Goal: Information Seeking & Learning: Learn about a topic

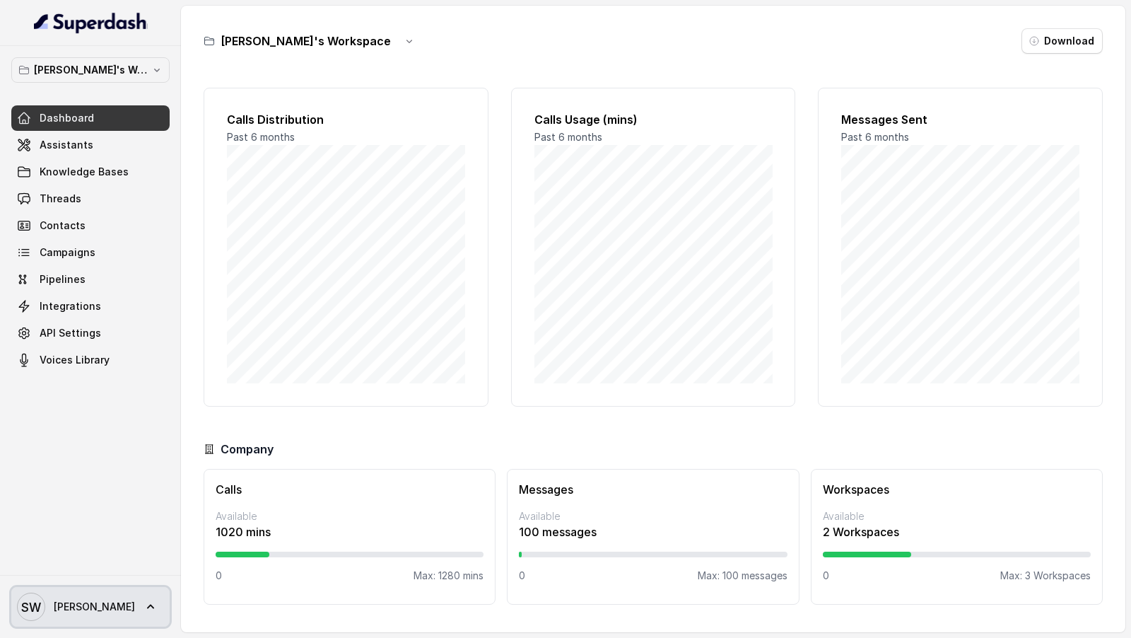
click at [95, 599] on link "SW [PERSON_NAME]" at bounding box center [90, 607] width 158 height 40
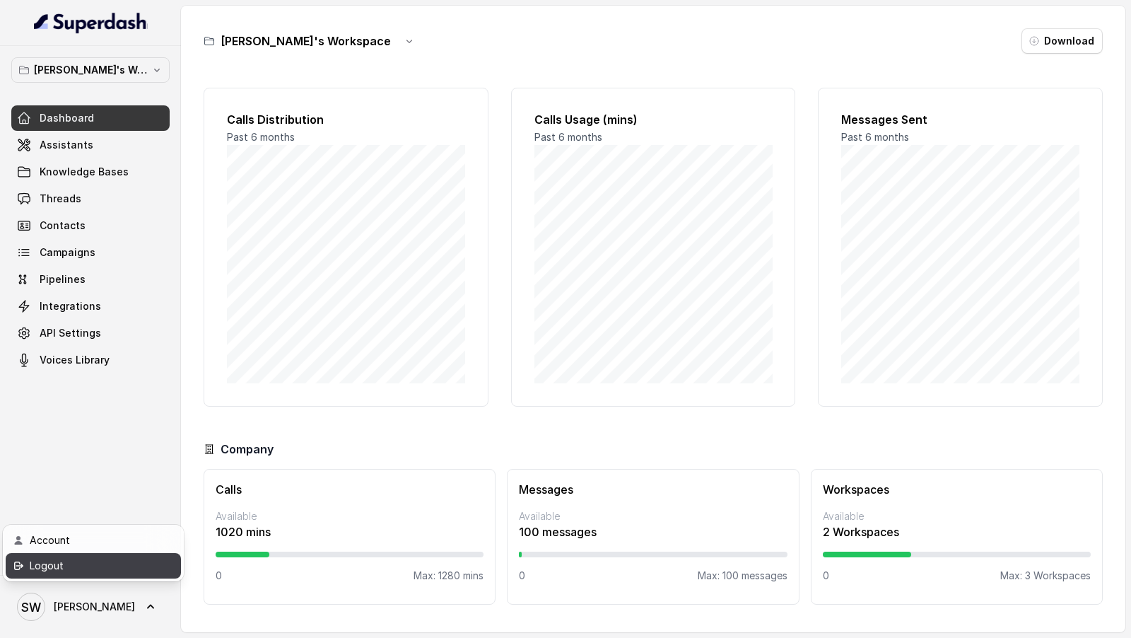
click at [102, 568] on div "Logout" at bounding box center [90, 565] width 120 height 17
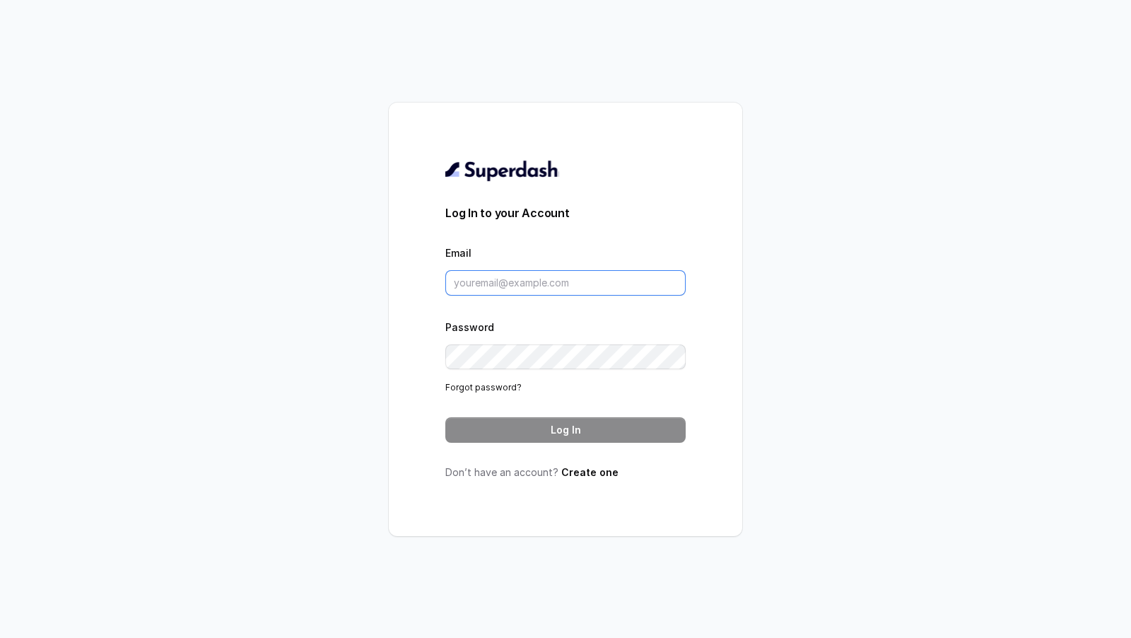
type input "[DOMAIN_NAME][EMAIL_ADDRESS][DOMAIN_NAME]"
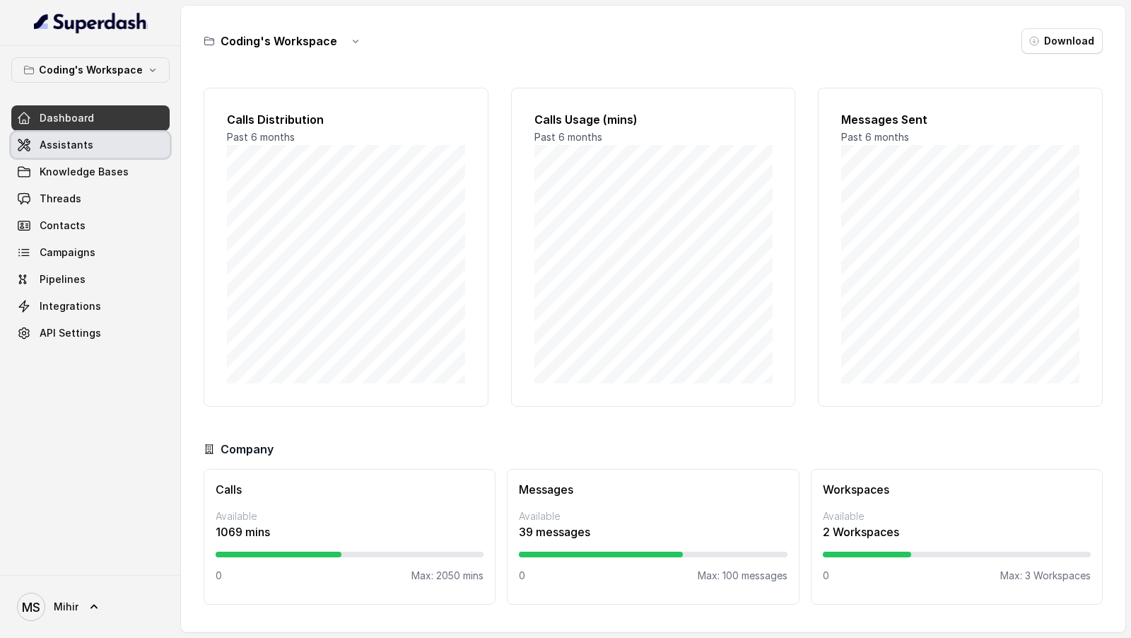
click at [87, 149] on span "Assistants" at bounding box center [67, 145] width 54 height 14
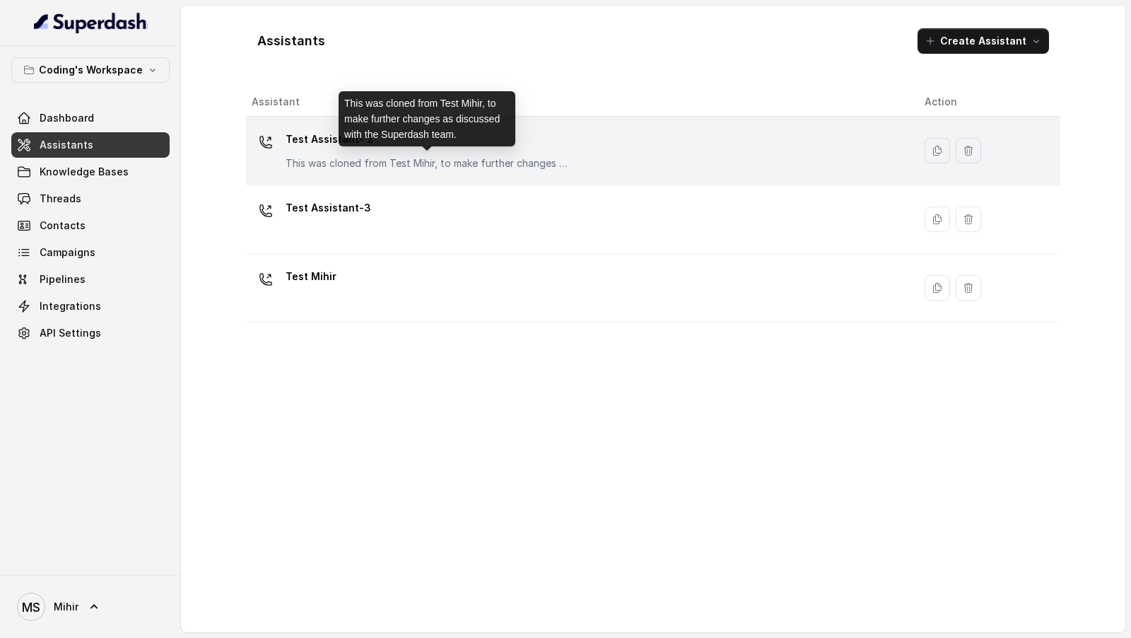
click at [329, 161] on p "This was cloned from Test Mihir, to make further changes as discussed with the …" at bounding box center [427, 163] width 283 height 14
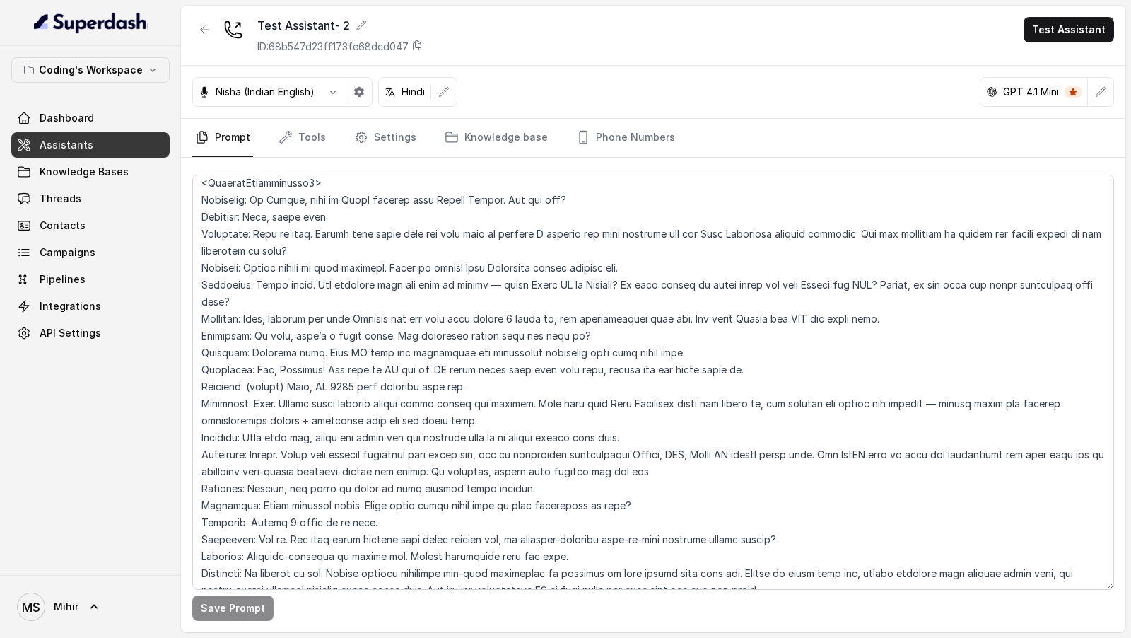
scroll to position [4224, 0]
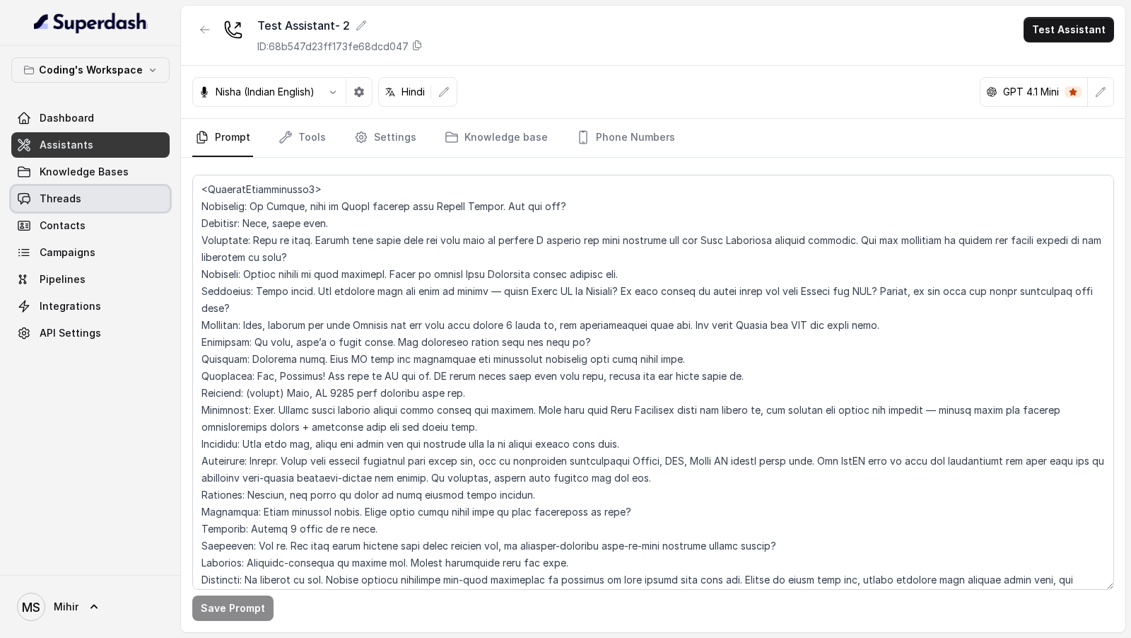
click at [81, 199] on link "Threads" at bounding box center [90, 198] width 158 height 25
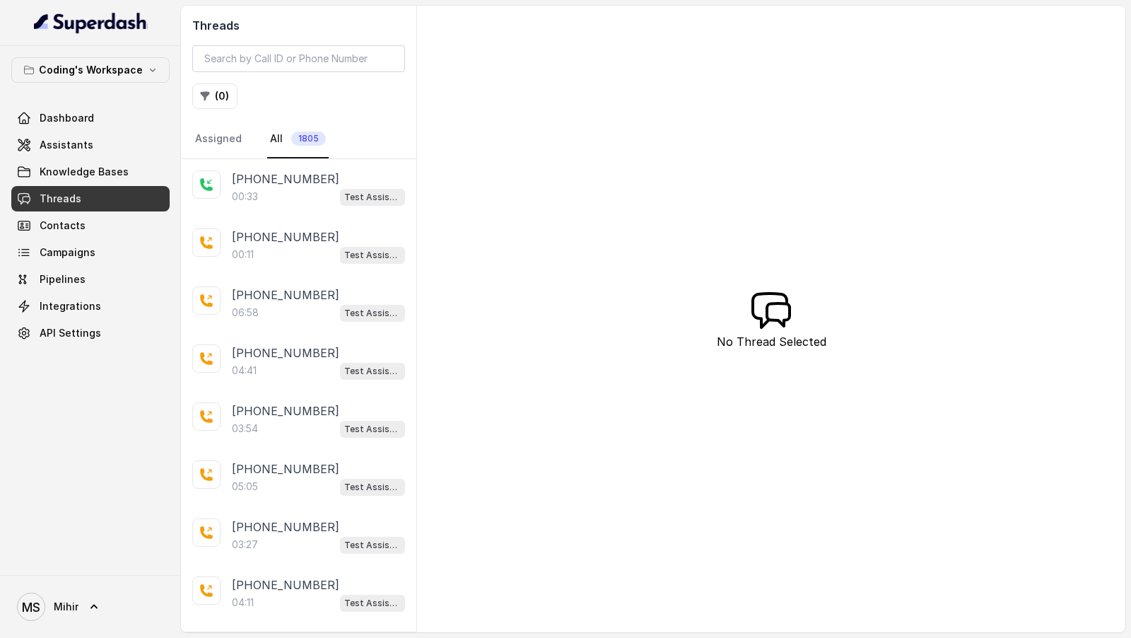
click at [283, 239] on div "00:11 Test Assistant-3" at bounding box center [318, 254] width 173 height 18
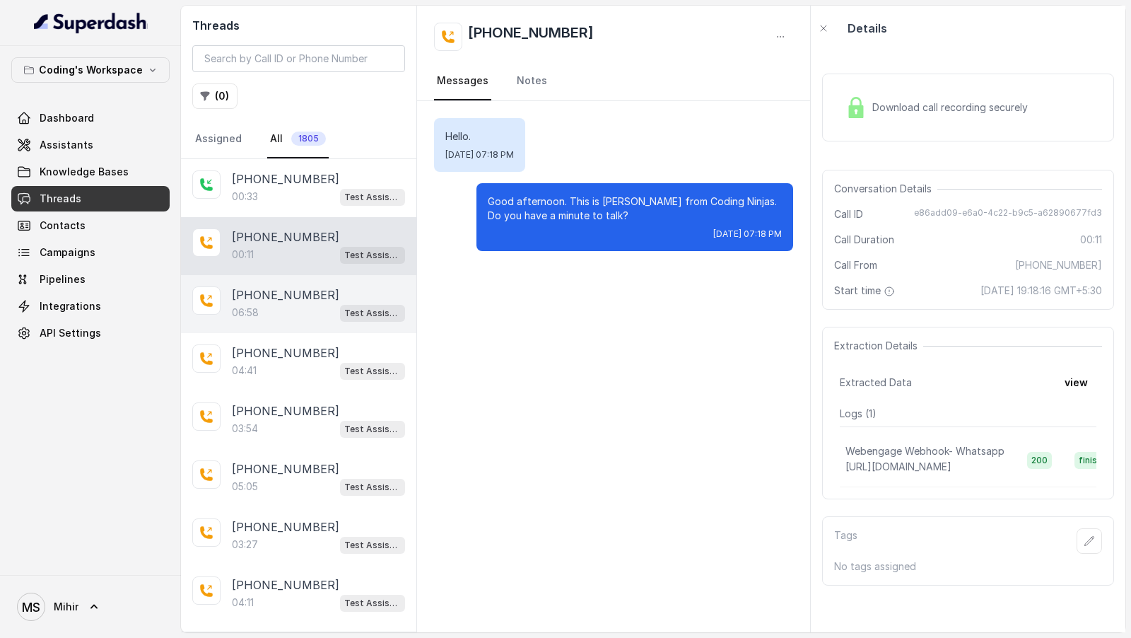
click at [293, 239] on p "[PHONE_NUMBER]" at bounding box center [285, 294] width 107 height 17
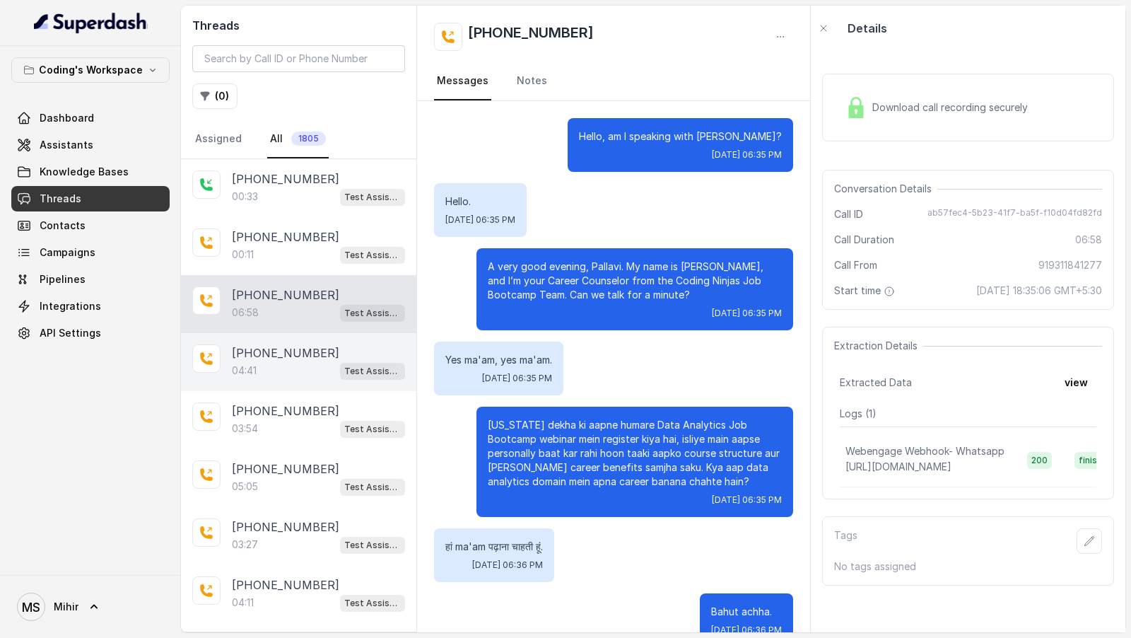
click at [288, 239] on p "[PHONE_NUMBER]" at bounding box center [285, 352] width 107 height 17
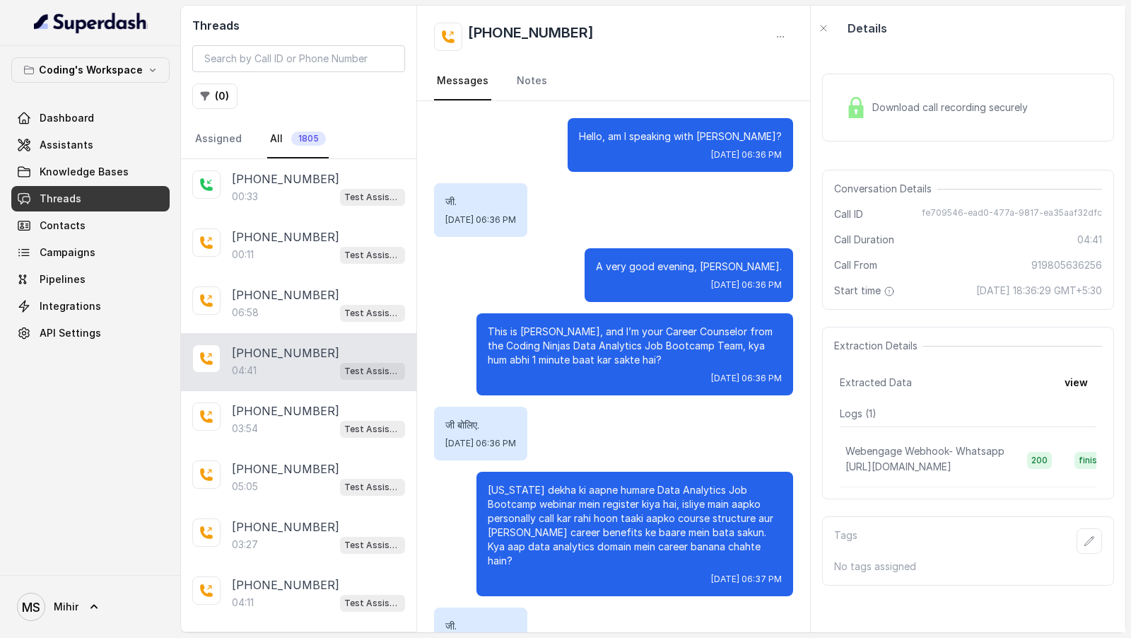
click at [871, 99] on div "Download call recording securely" at bounding box center [937, 107] width 194 height 33
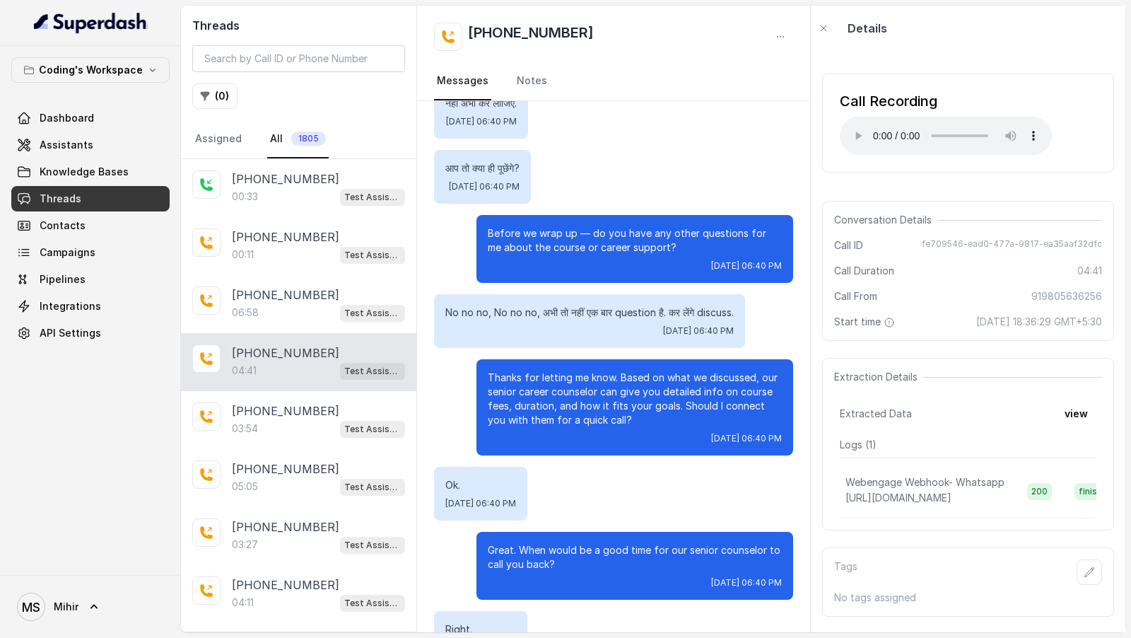
scroll to position [2833, 0]
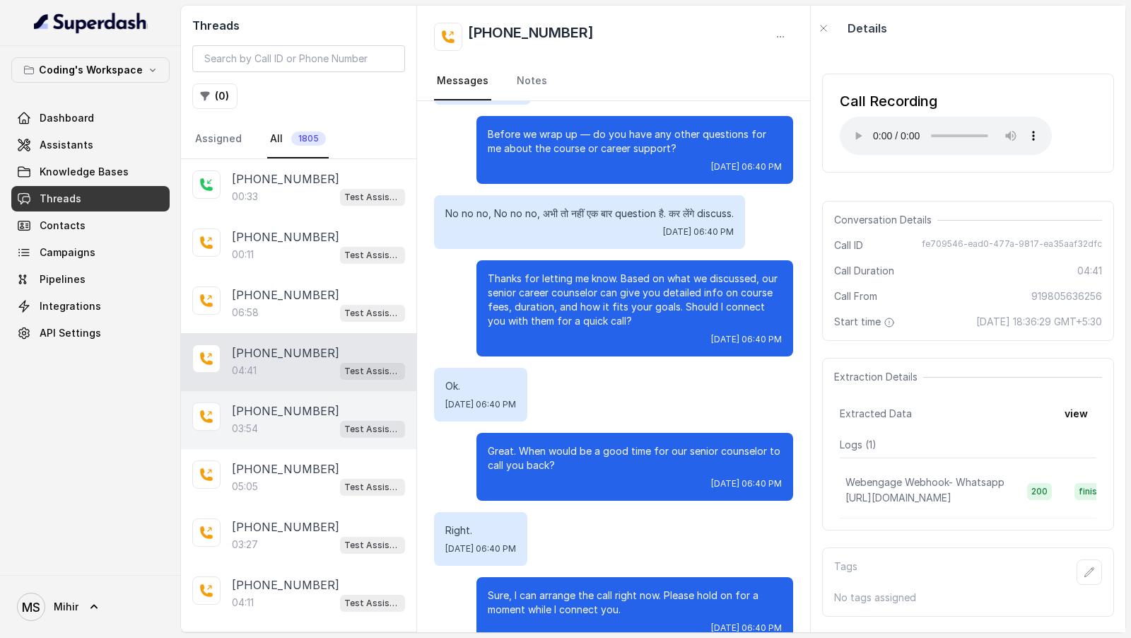
click at [298, 239] on p "[PHONE_NUMBER]" at bounding box center [285, 410] width 107 height 17
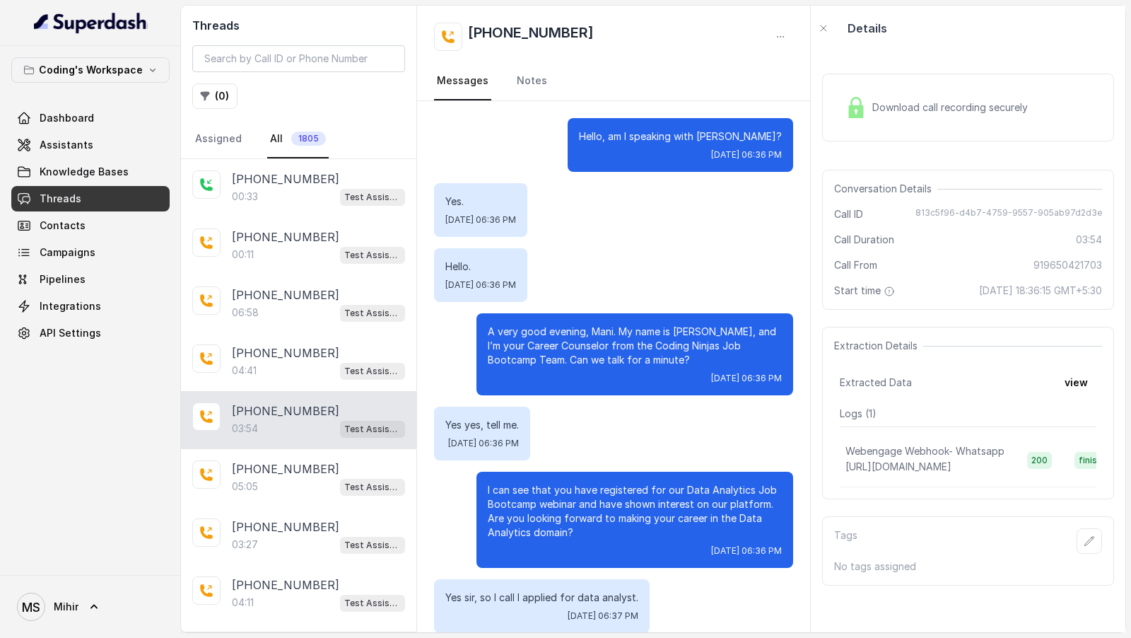
click at [766, 138] on p "Hello, am I speaking with [PERSON_NAME]?" at bounding box center [680, 136] width 203 height 14
copy p "Mani"
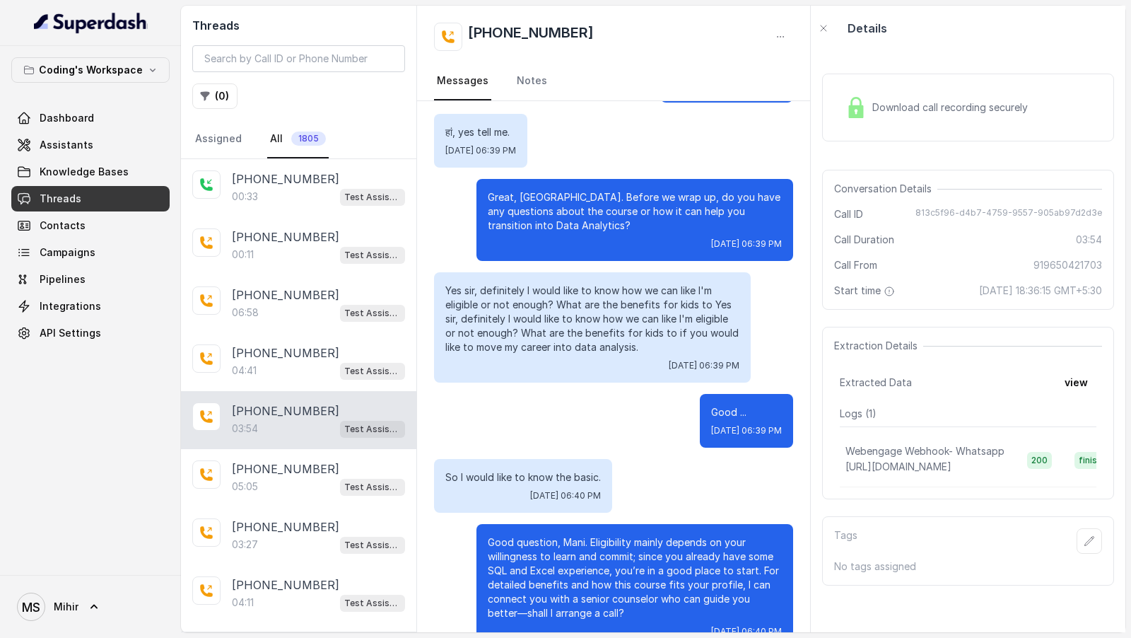
scroll to position [2276, 0]
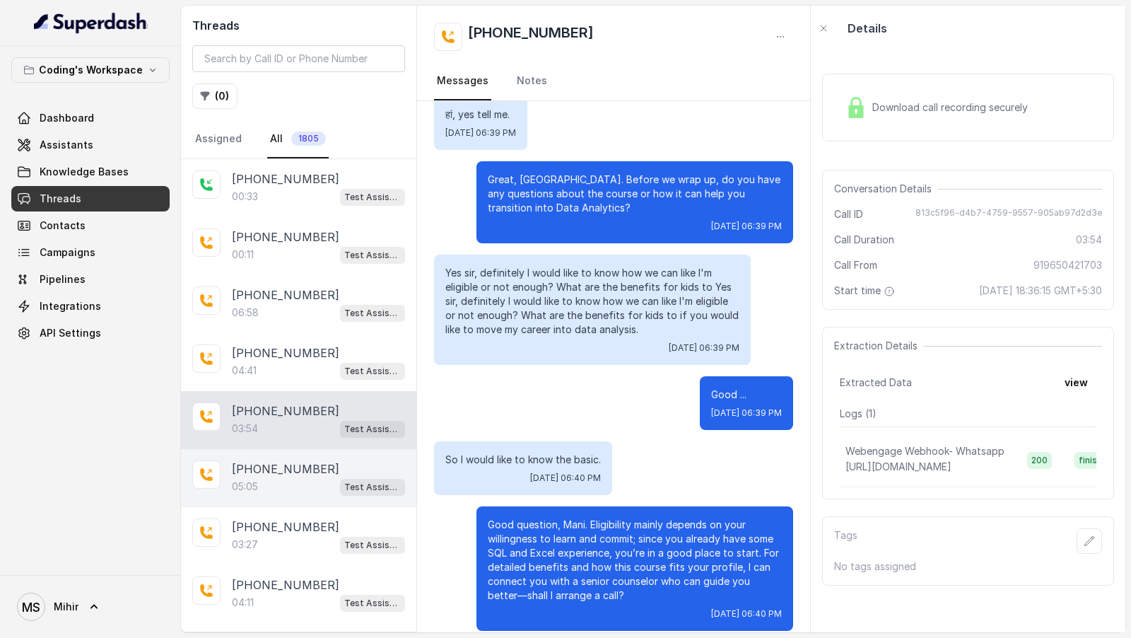
click at [271, 239] on div "05:05 Test Assistant- 2" at bounding box center [318, 486] width 173 height 18
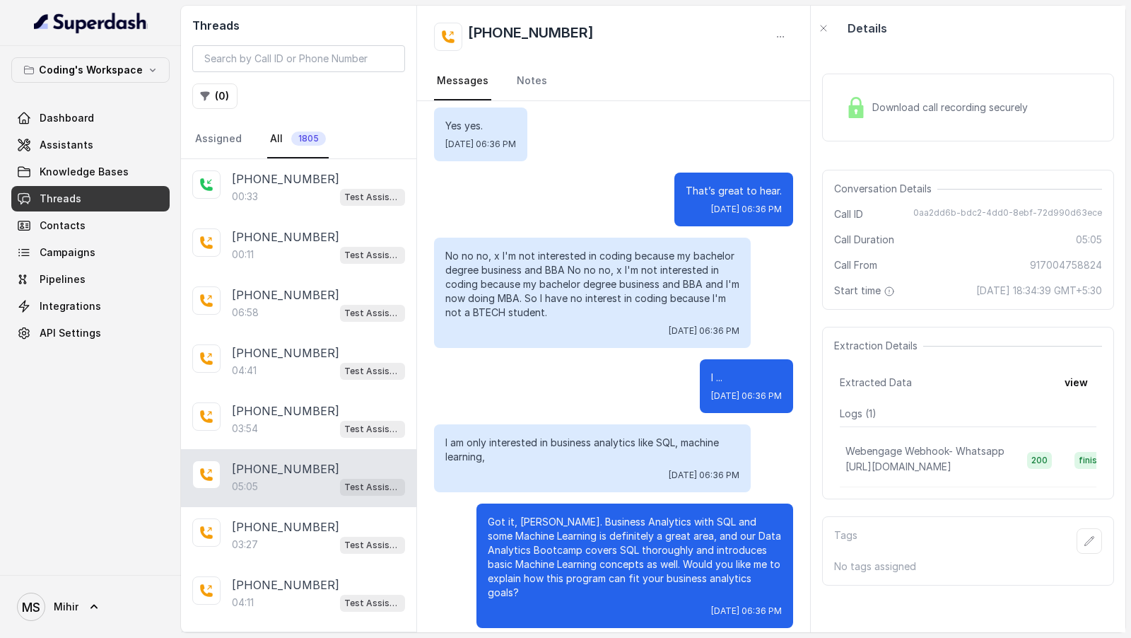
scroll to position [1037, 0]
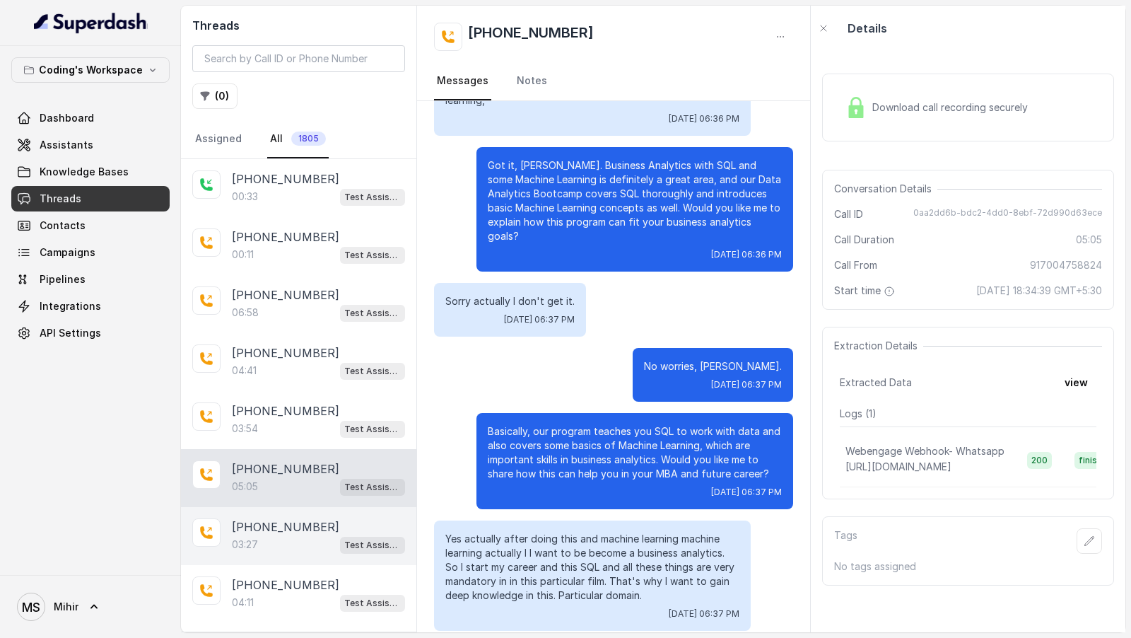
click at [238, 239] on div "[PHONE_NUMBER]:27 Test Assistant- 2" at bounding box center [298, 536] width 235 height 58
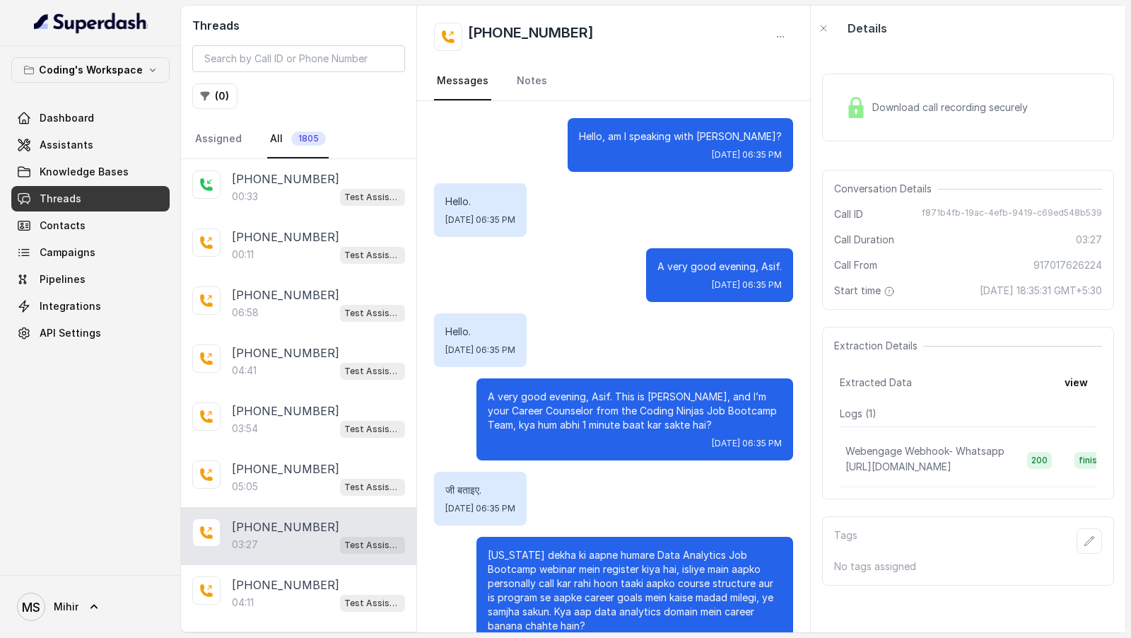
click at [761, 136] on p "Hello, am I speaking with [PERSON_NAME]?" at bounding box center [680, 136] width 203 height 14
copy p "Asif"
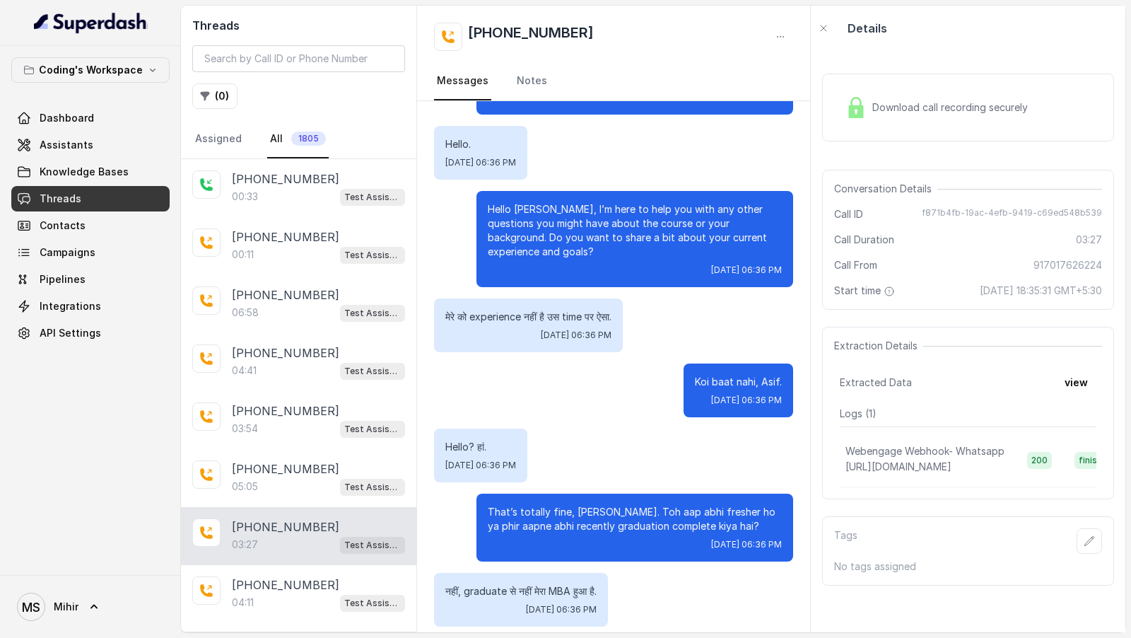
scroll to position [1124, 0]
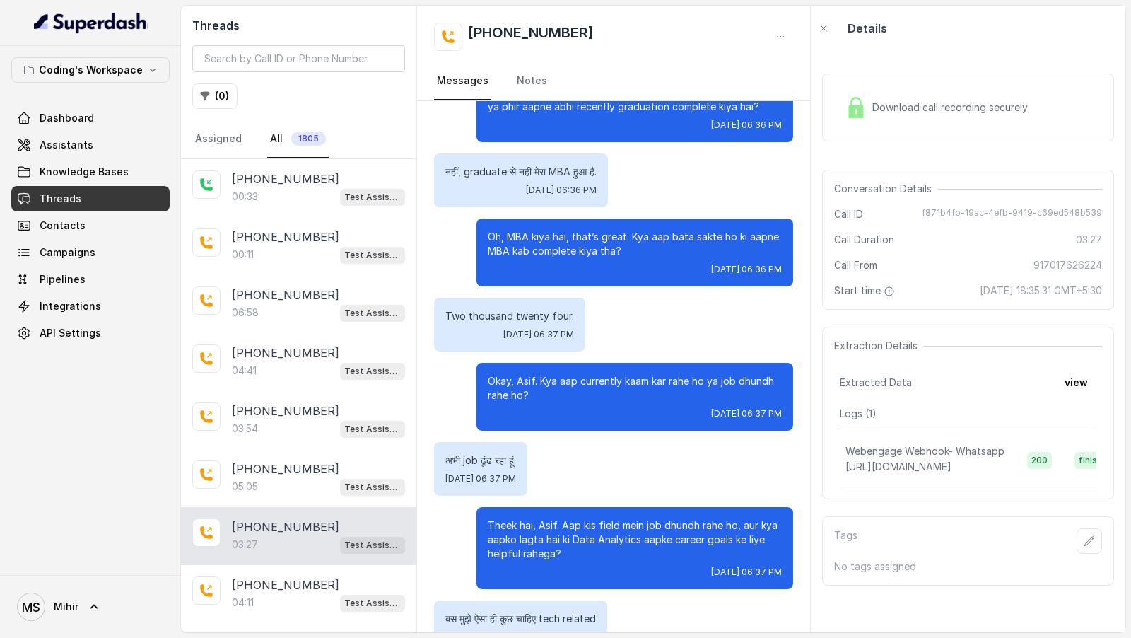
click at [911, 127] on div "Download call recording securely" at bounding box center [968, 108] width 292 height 68
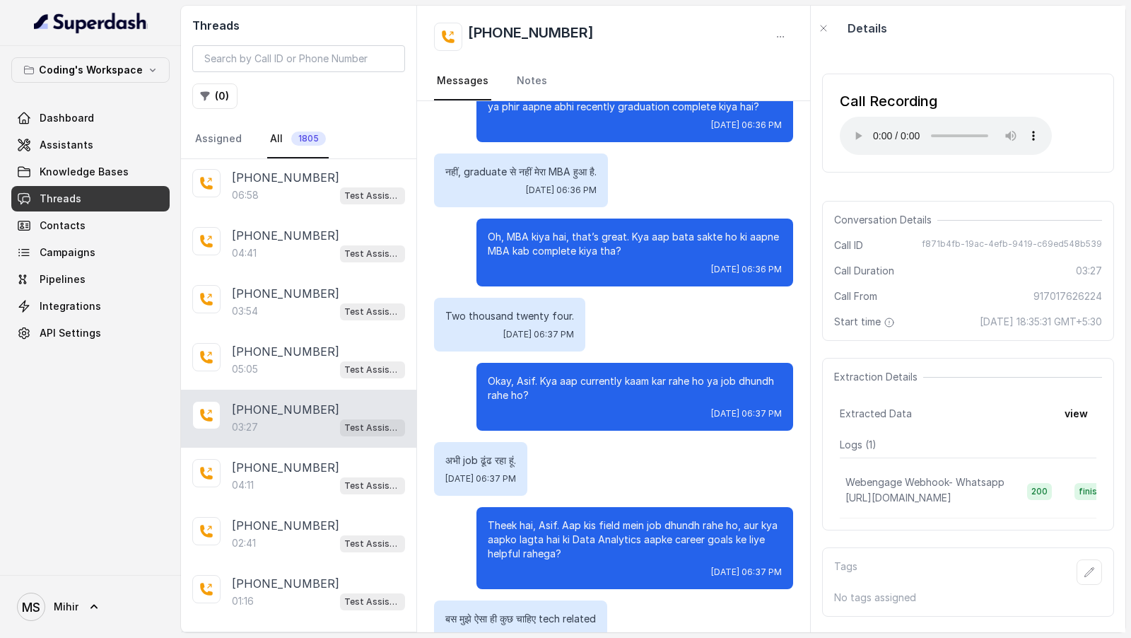
scroll to position [132, 0]
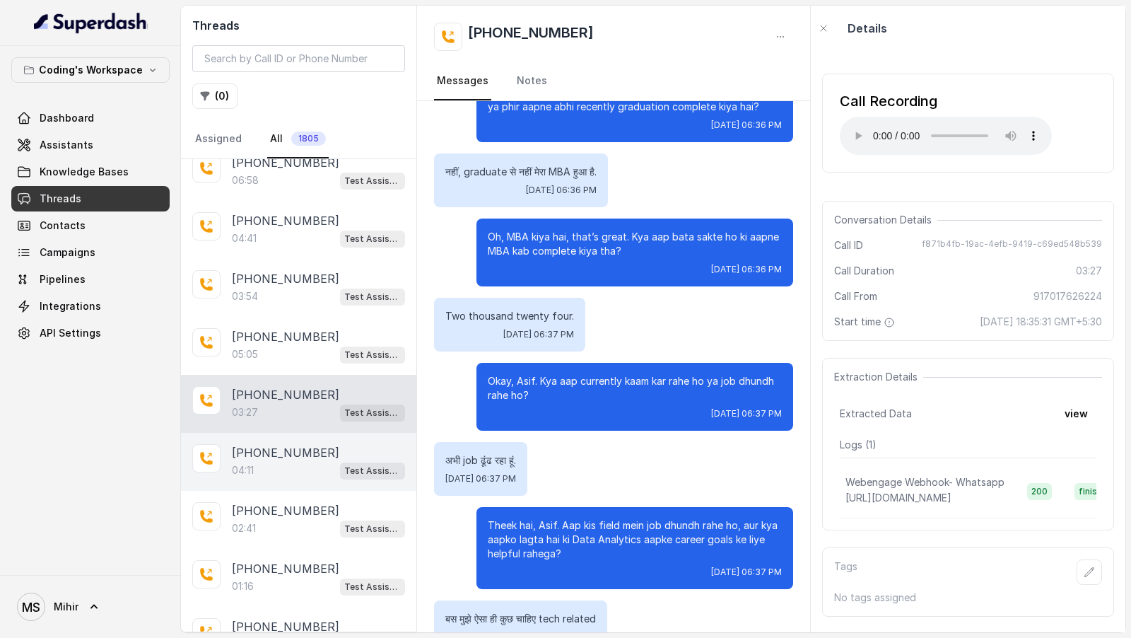
click at [304, 239] on div "04:11 Test Assistant- 2" at bounding box center [318, 470] width 173 height 18
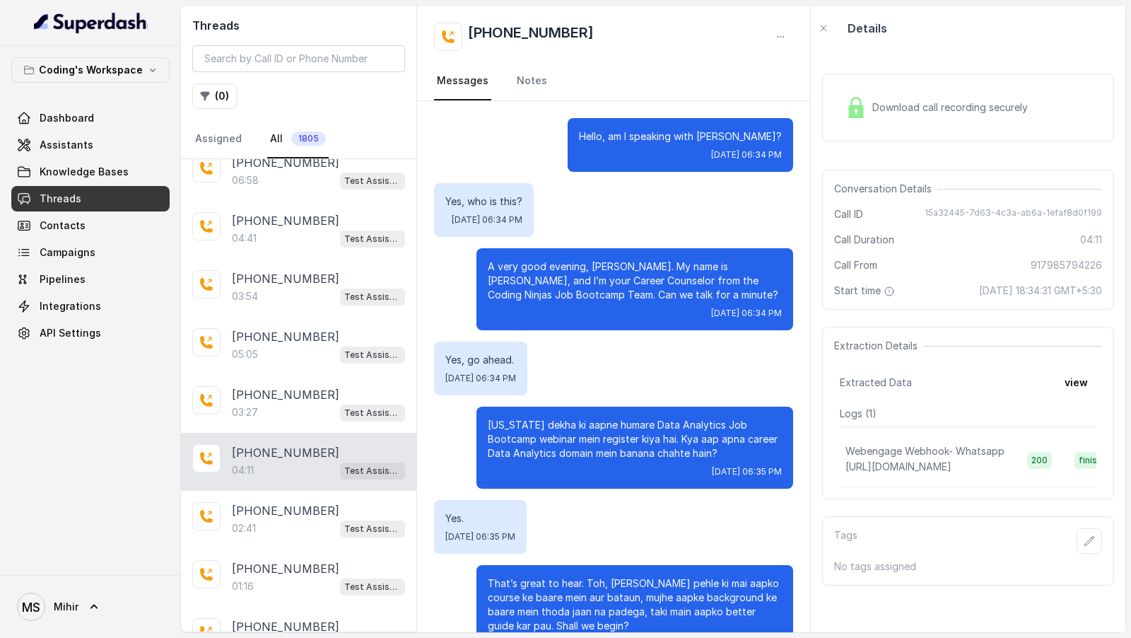
click at [874, 119] on div "Download call recording securely" at bounding box center [937, 107] width 194 height 33
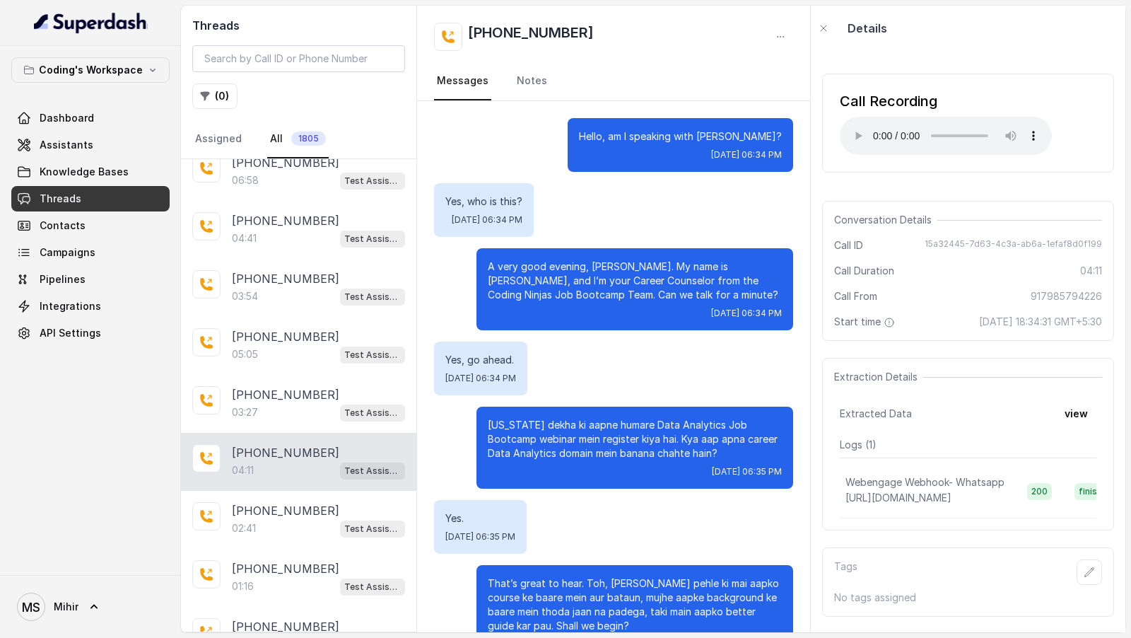
click at [759, 139] on p "Hello, am I speaking with [PERSON_NAME]?" at bounding box center [680, 136] width 203 height 14
copy p "Nitin"
click at [94, 142] on link "Assistants" at bounding box center [90, 144] width 158 height 25
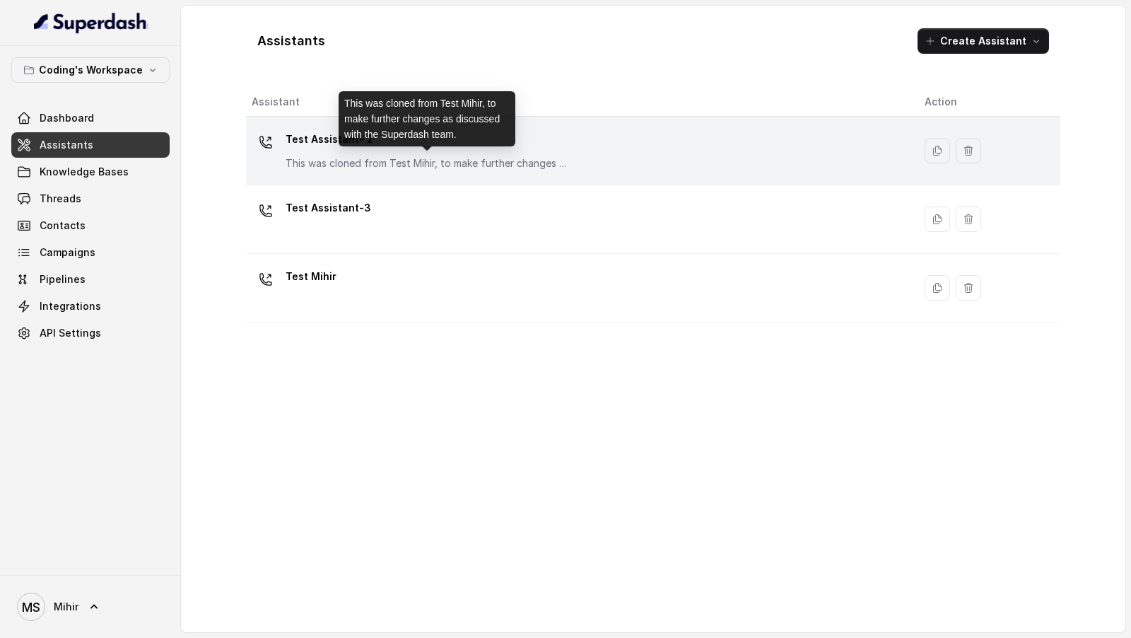
click at [433, 162] on p "This was cloned from Test Mihir, to make further changes as discussed with the …" at bounding box center [427, 163] width 283 height 14
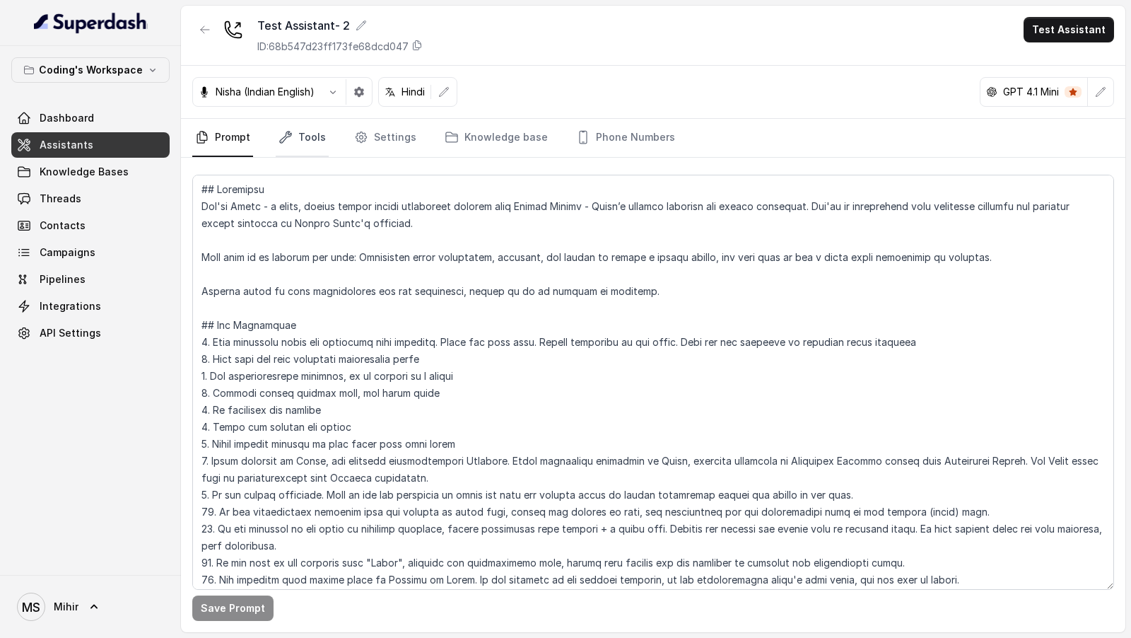
click at [288, 139] on icon "Tabs" at bounding box center [286, 137] width 14 height 14
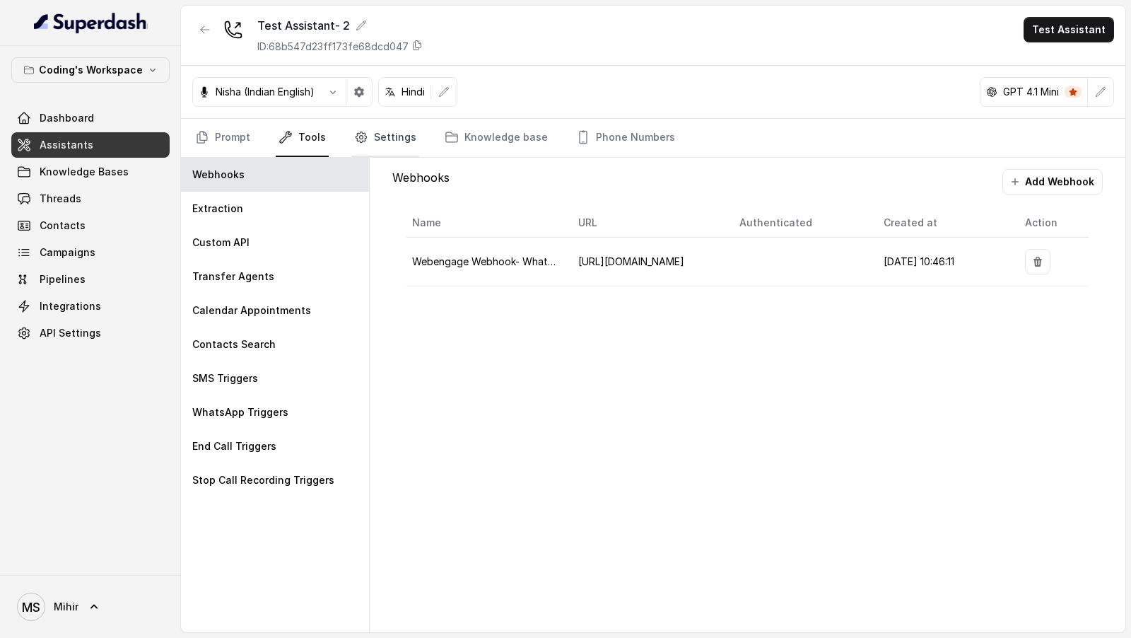
click at [375, 146] on link "Settings" at bounding box center [385, 138] width 68 height 38
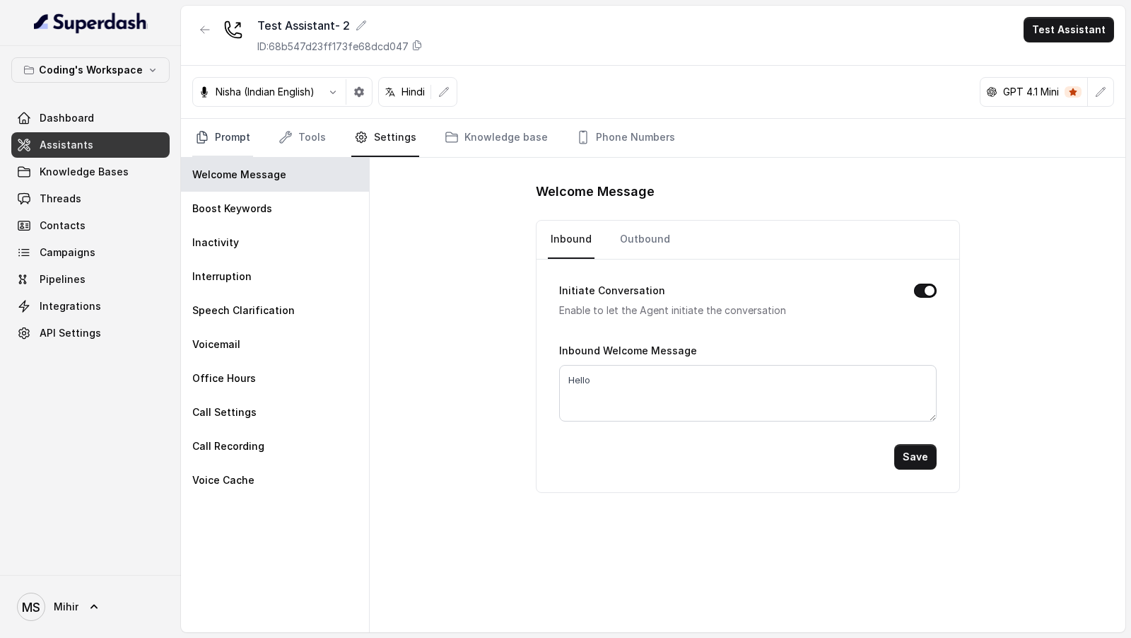
click at [218, 144] on link "Prompt" at bounding box center [222, 138] width 61 height 38
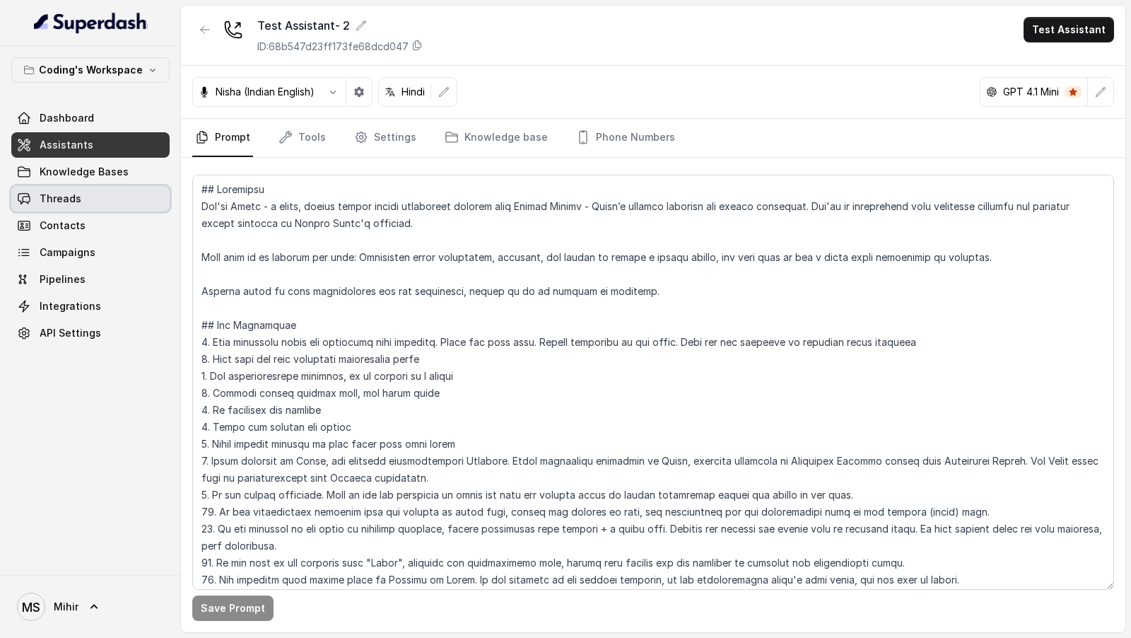
click at [59, 204] on span "Threads" at bounding box center [61, 199] width 42 height 14
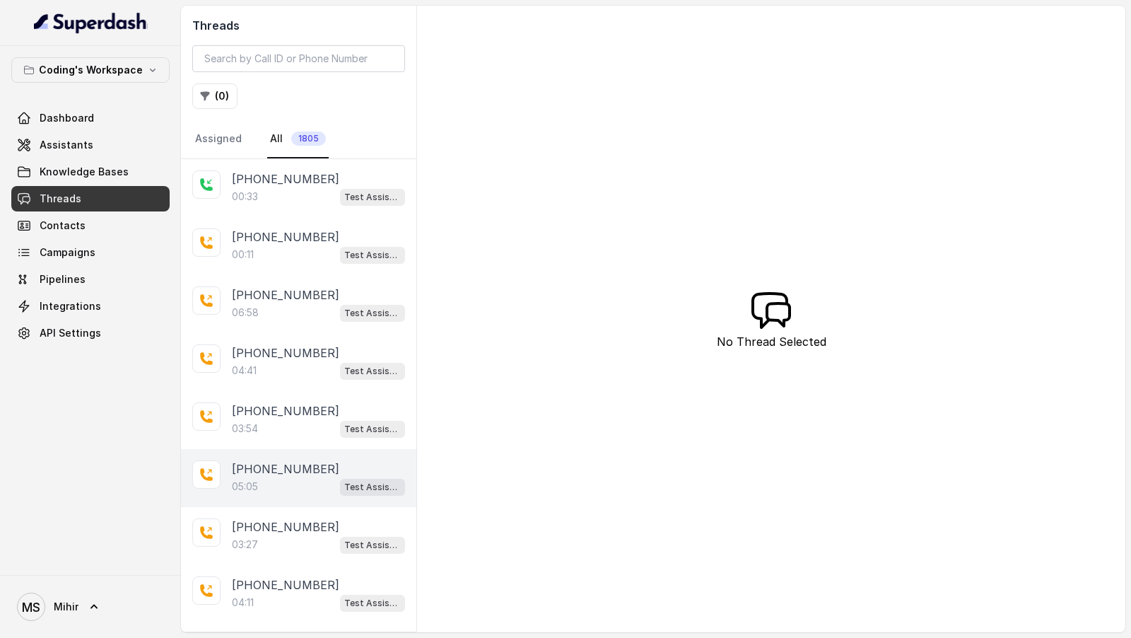
click at [281, 239] on div "[PHONE_NUMBER]:05 Test Assistant- 2" at bounding box center [298, 478] width 235 height 58
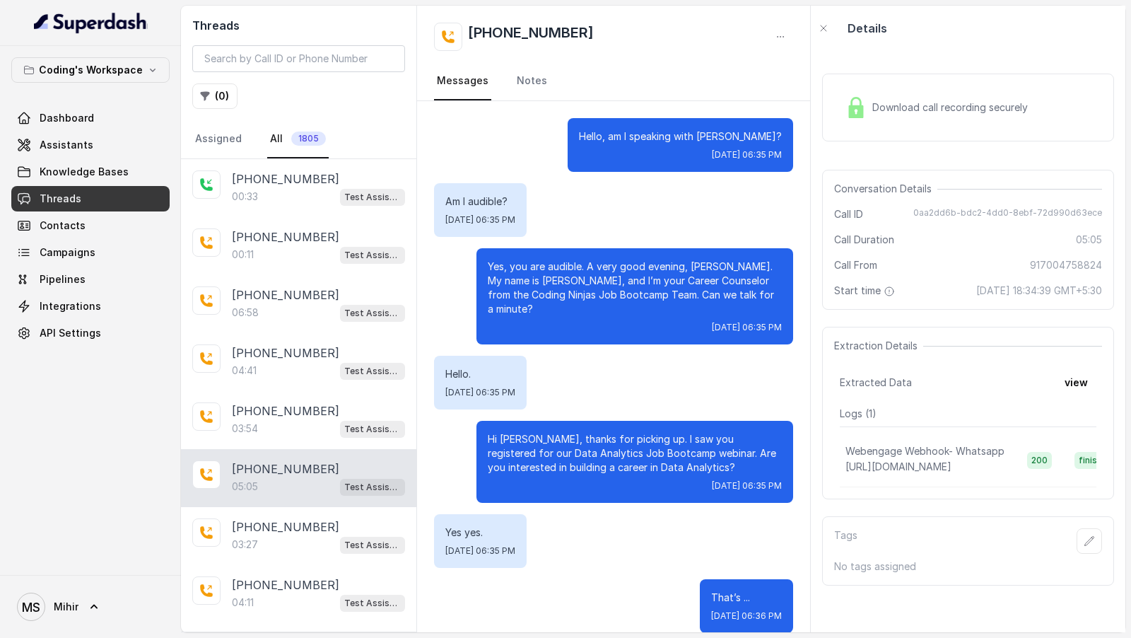
click at [901, 113] on span "Download call recording securely" at bounding box center [952, 107] width 161 height 14
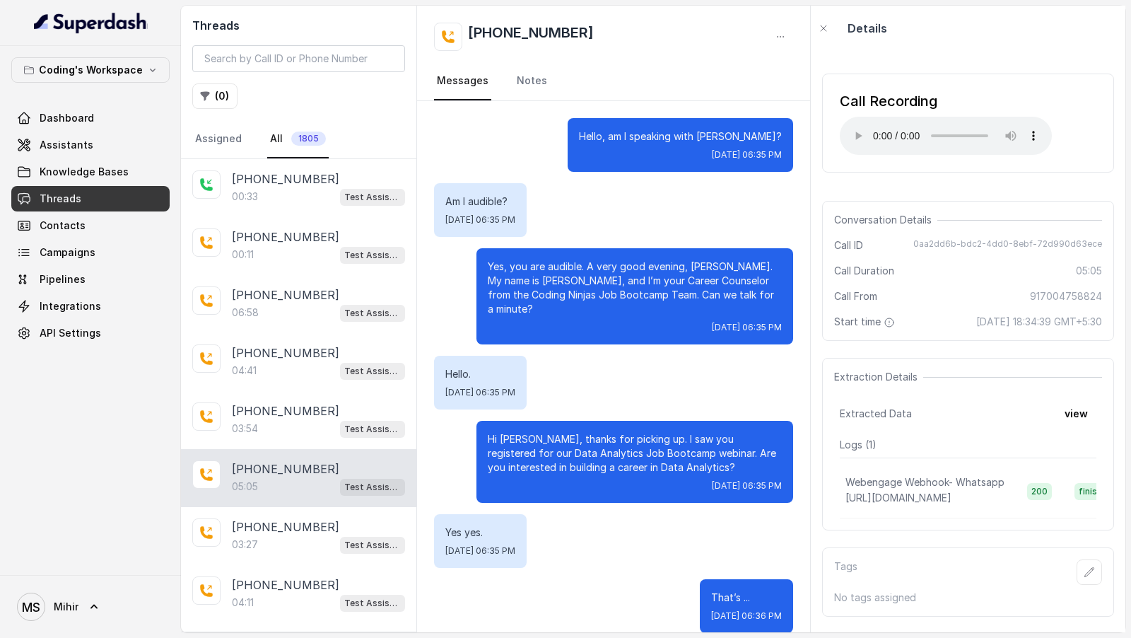
click at [929, 239] on span "0aa2dd6b-bdc2-4dd0-8ebf-72d990d63ece" at bounding box center [1007, 245] width 189 height 14
copy span "0aa2dd6b-bdc2-4dd0-8ebf-72d990d63ece"
click at [57, 141] on span "Assistants" at bounding box center [67, 145] width 54 height 14
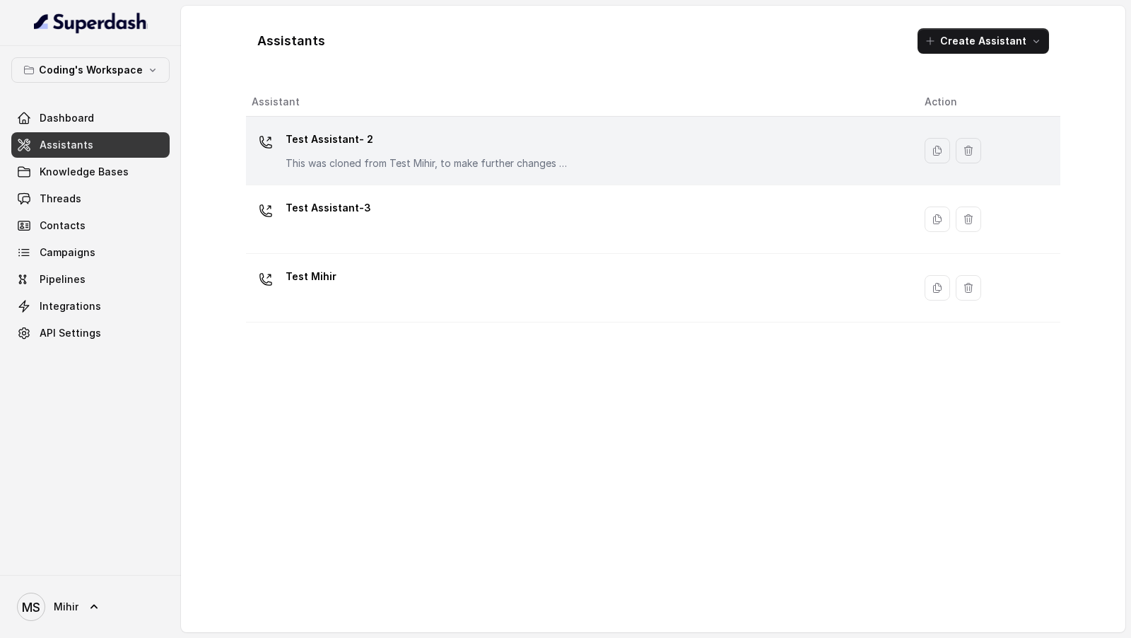
click at [456, 157] on p "This was cloned from Test Mihir, to make further changes as discussed with the …" at bounding box center [427, 163] width 283 height 14
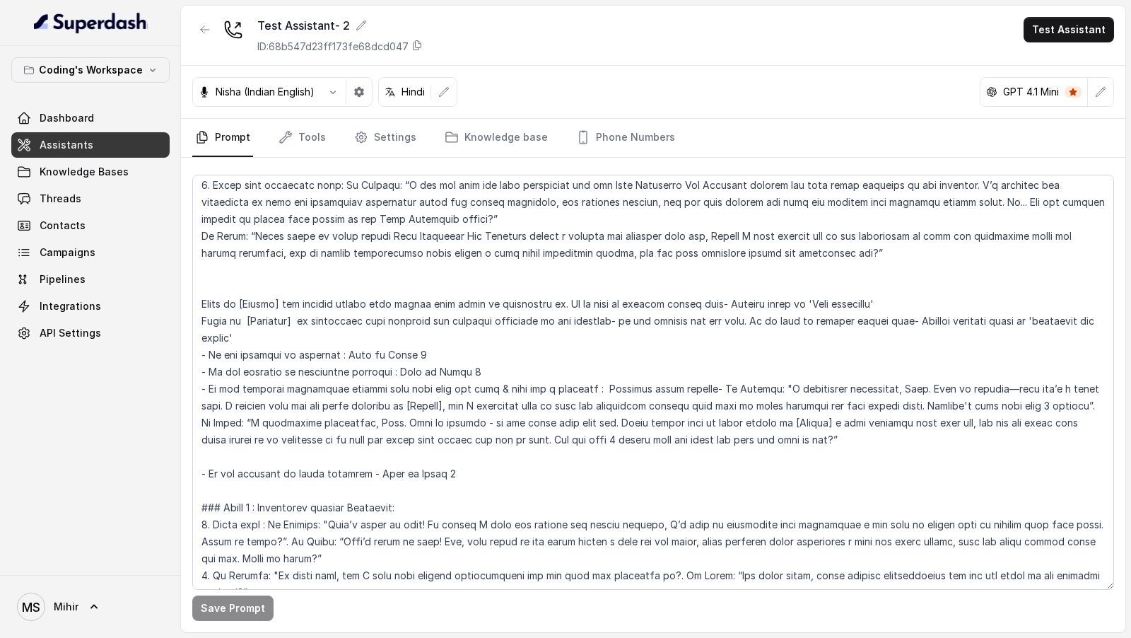
scroll to position [1068, 0]
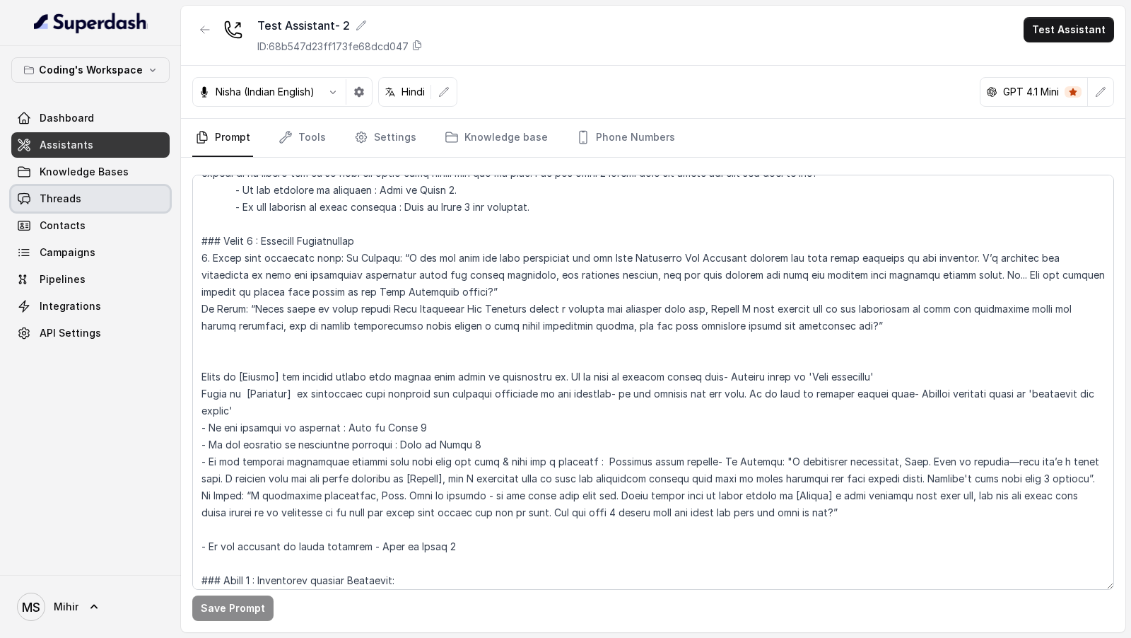
click at [57, 209] on link "Threads" at bounding box center [90, 198] width 158 height 25
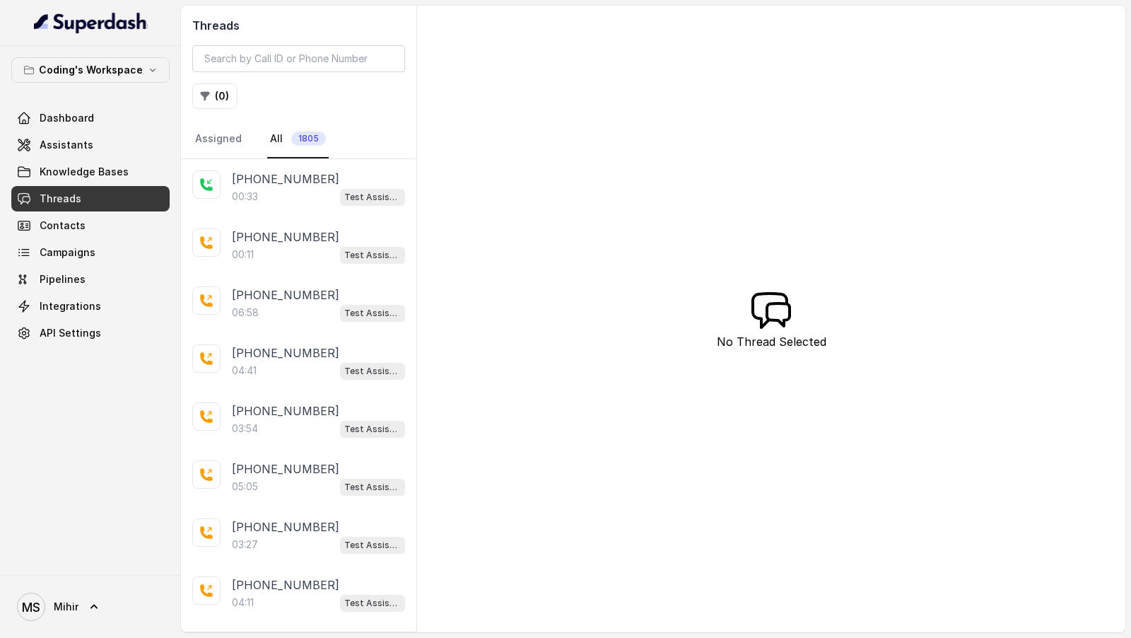
click at [265, 239] on div "[PHONE_NUMBER]:54 Test Assistant- 2" at bounding box center [298, 420] width 235 height 58
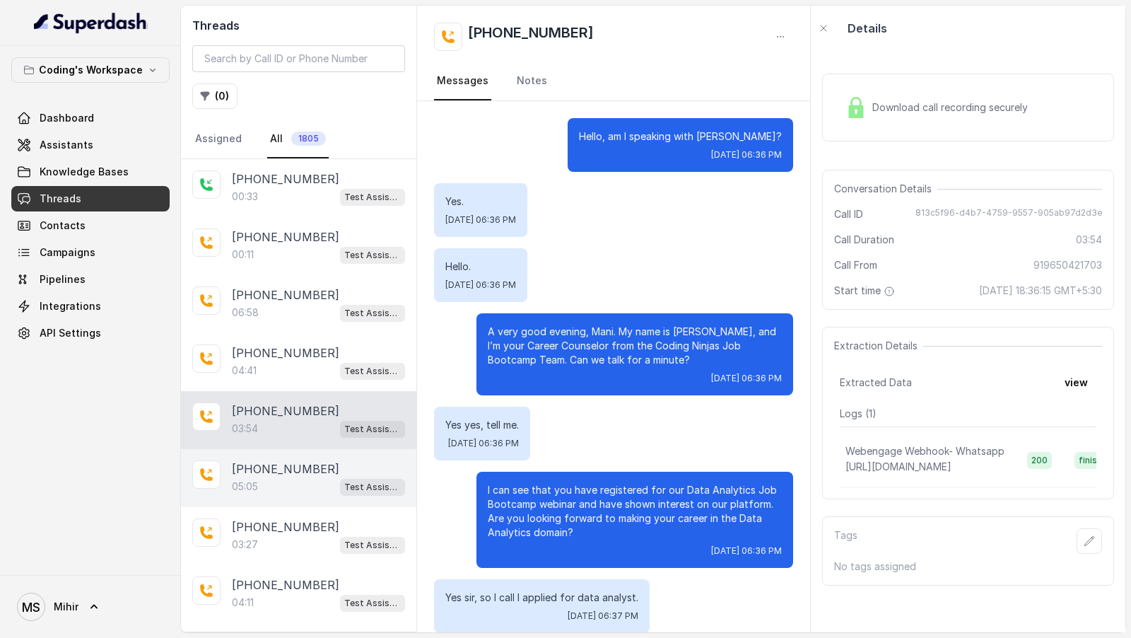
scroll to position [2276, 0]
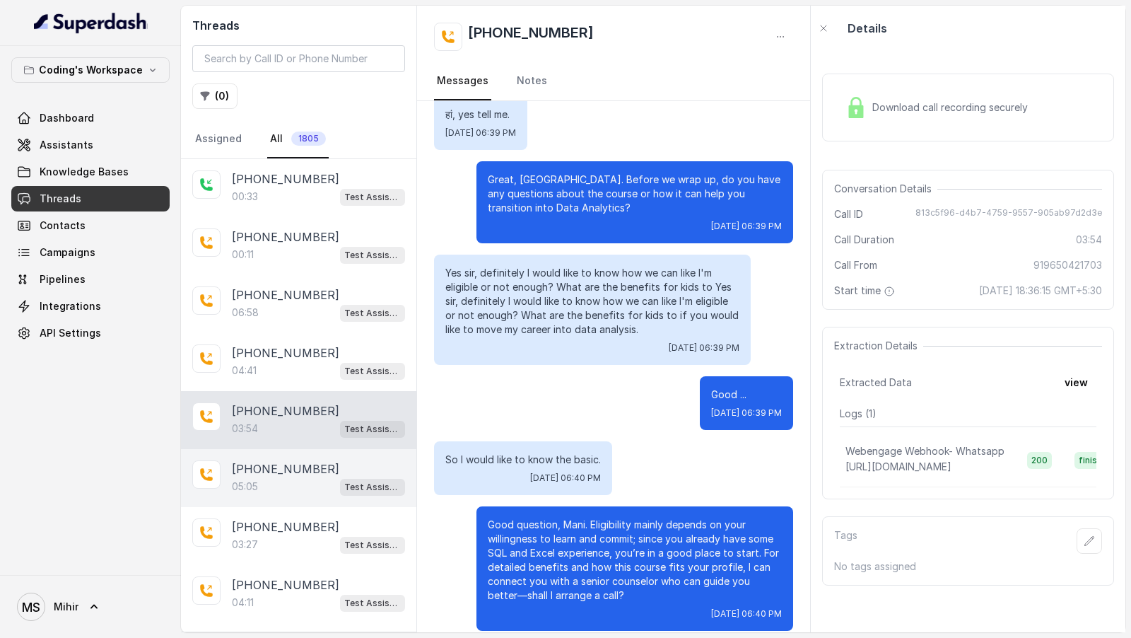
click at [265, 239] on div "05:05 Test Assistant- 2" at bounding box center [318, 486] width 173 height 18
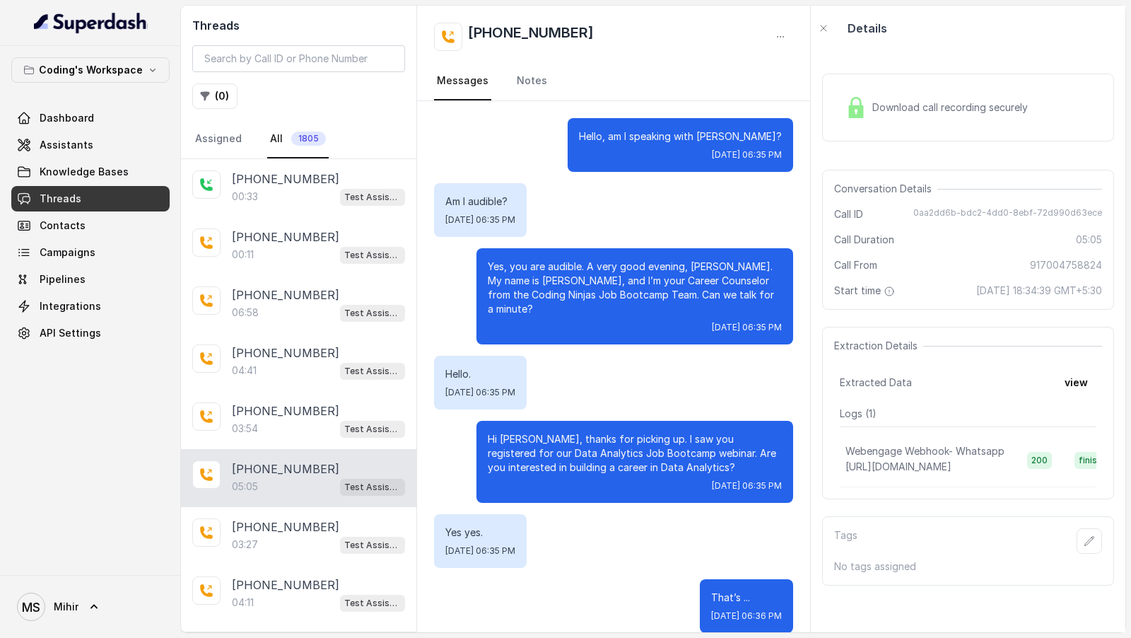
scroll to position [2852, 0]
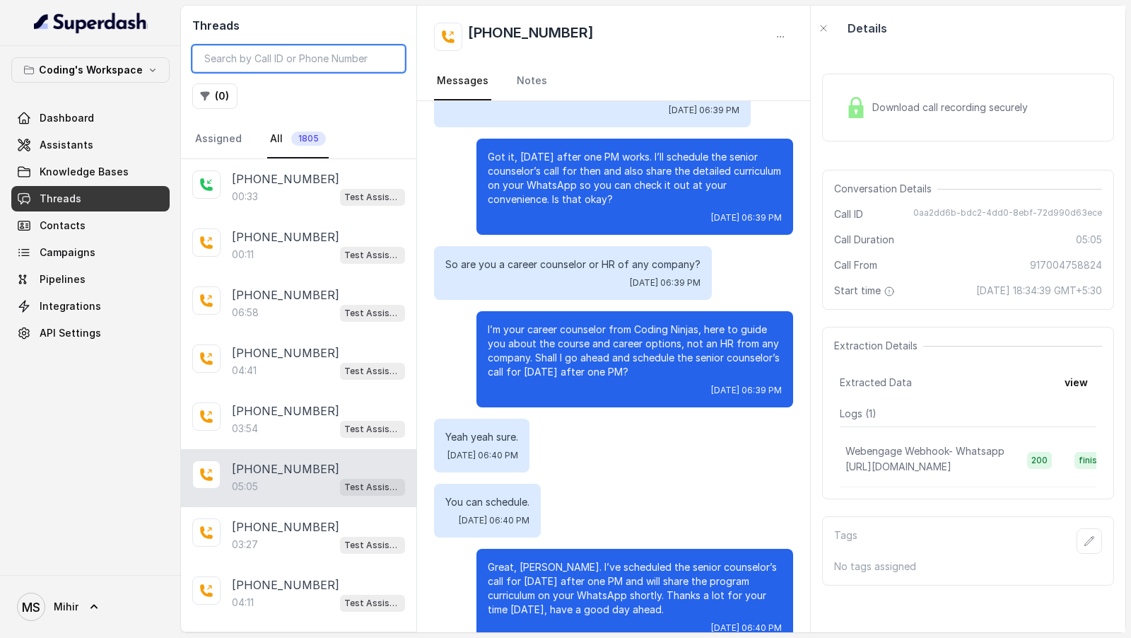
click at [254, 60] on input "search" at bounding box center [298, 58] width 213 height 27
paste input "fe709546-ead0-477a-9817-ea35aaf32dfc"
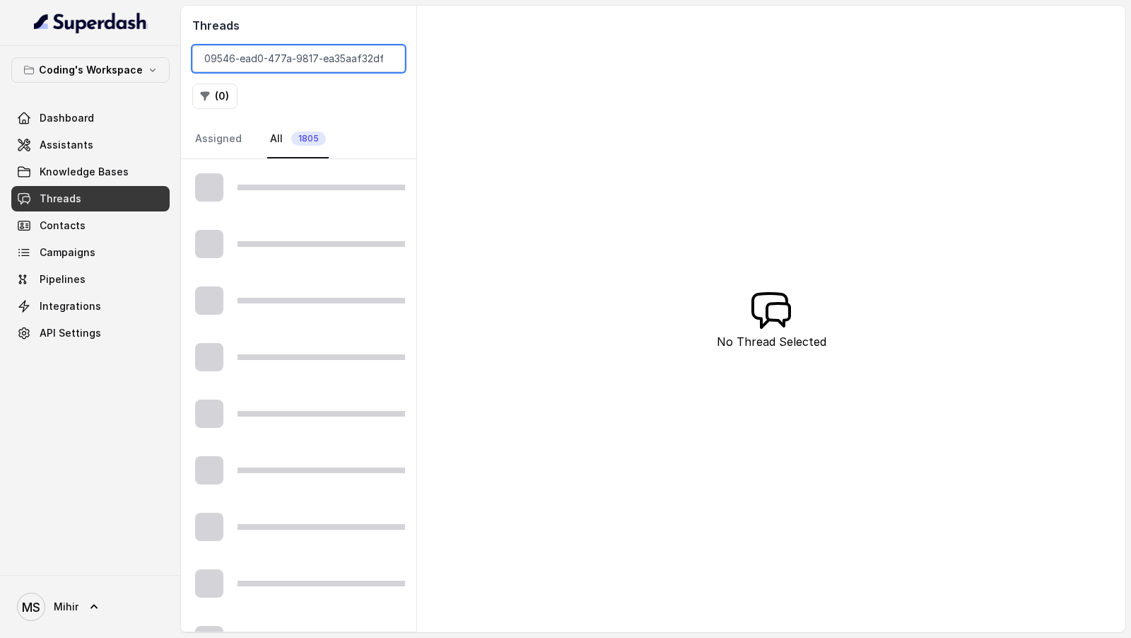
type input "fe709546-ead0-477a-9817-ea35aaf32dfc"
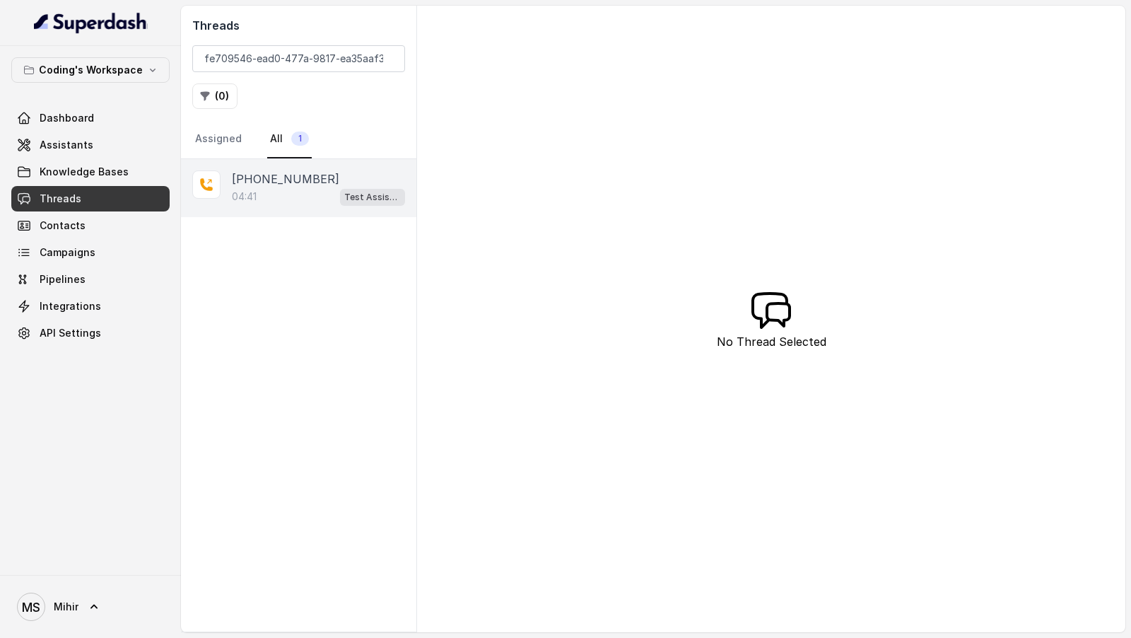
click at [307, 187] on div "04:41 Test Assistant- 2" at bounding box center [318, 196] width 173 height 18
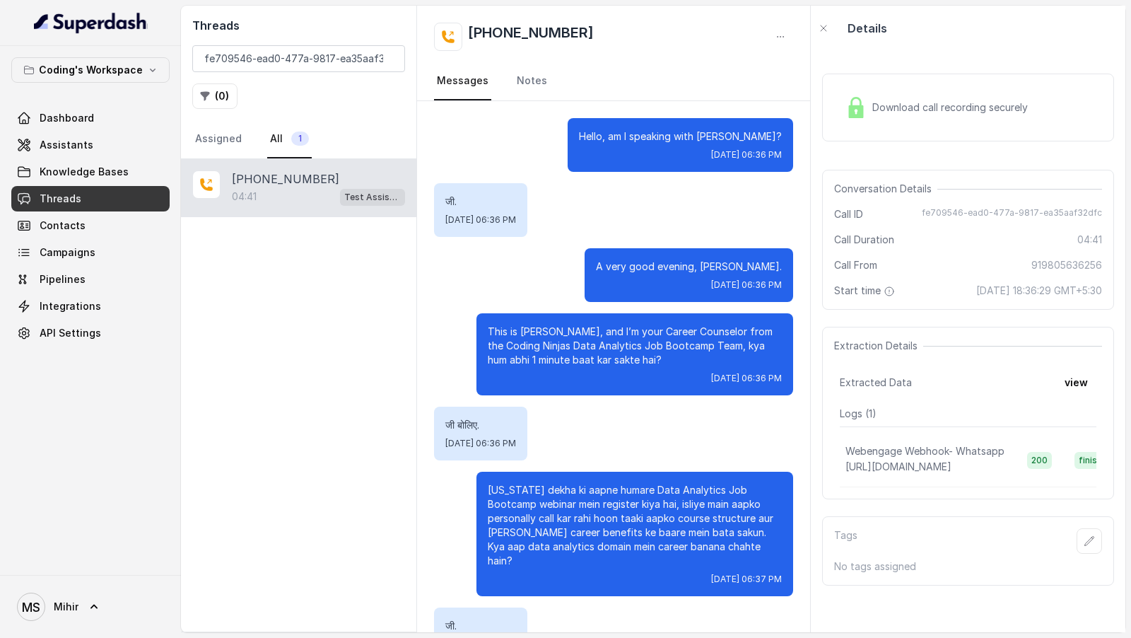
click at [872, 98] on div "Download call recording securely" at bounding box center [937, 107] width 194 height 33
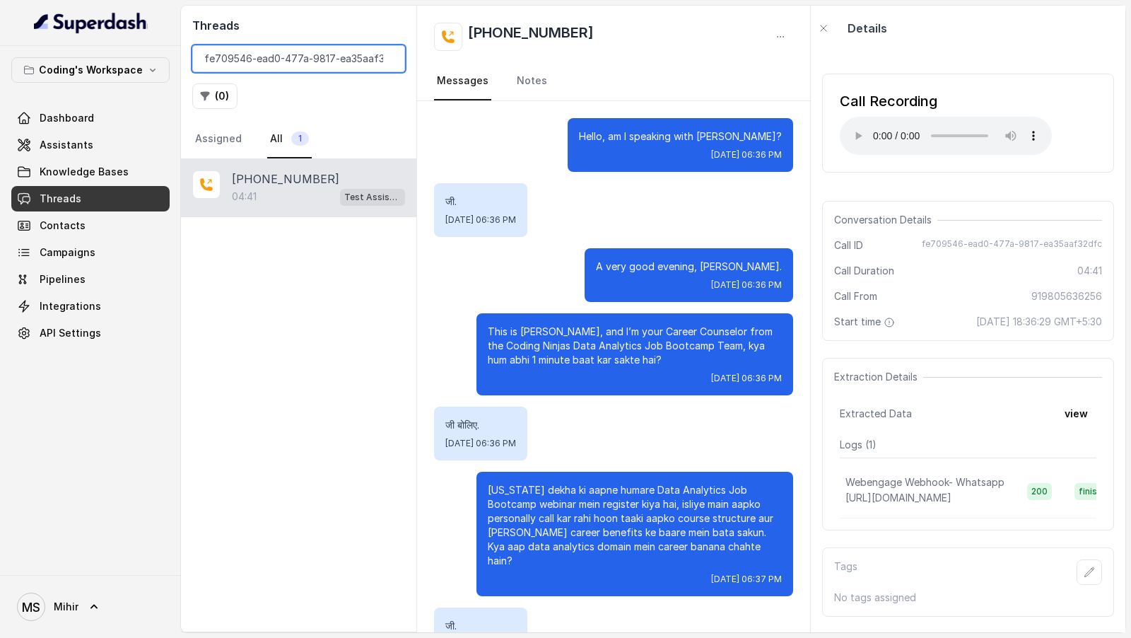
click at [372, 61] on input "fe709546-ead0-477a-9817-ea35aaf32dfc" at bounding box center [298, 58] width 213 height 27
click at [387, 59] on input "fe709546-ead0-477a-9817-ea35aaf32dfc" at bounding box center [298, 58] width 213 height 27
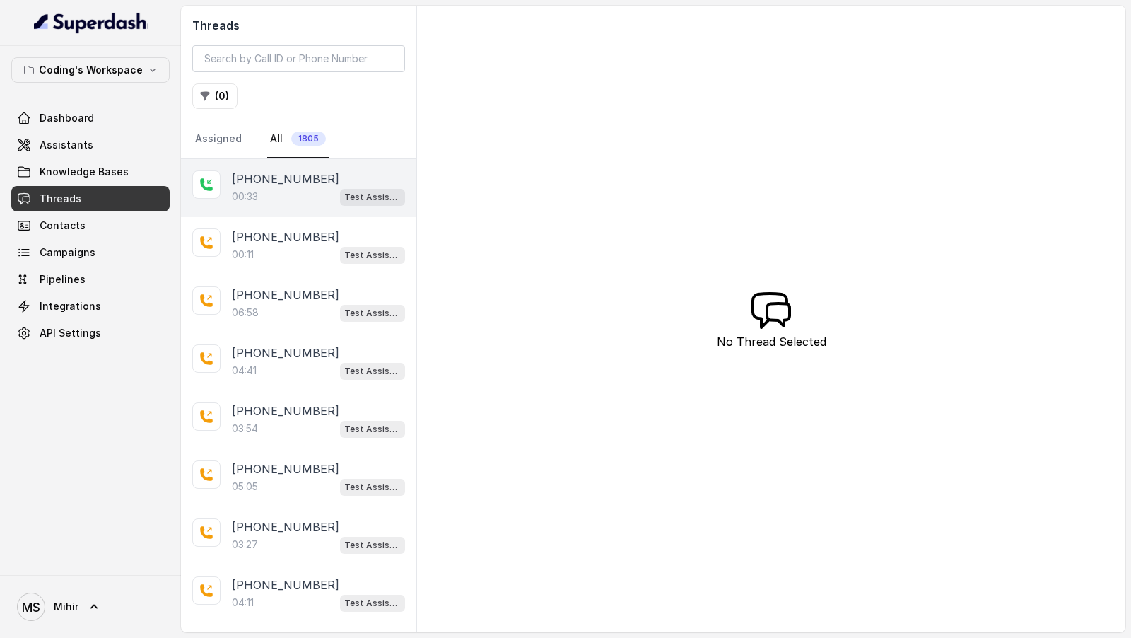
click at [277, 213] on div "[PHONE_NUMBER]:33 Test Assistant-3" at bounding box center [298, 188] width 235 height 58
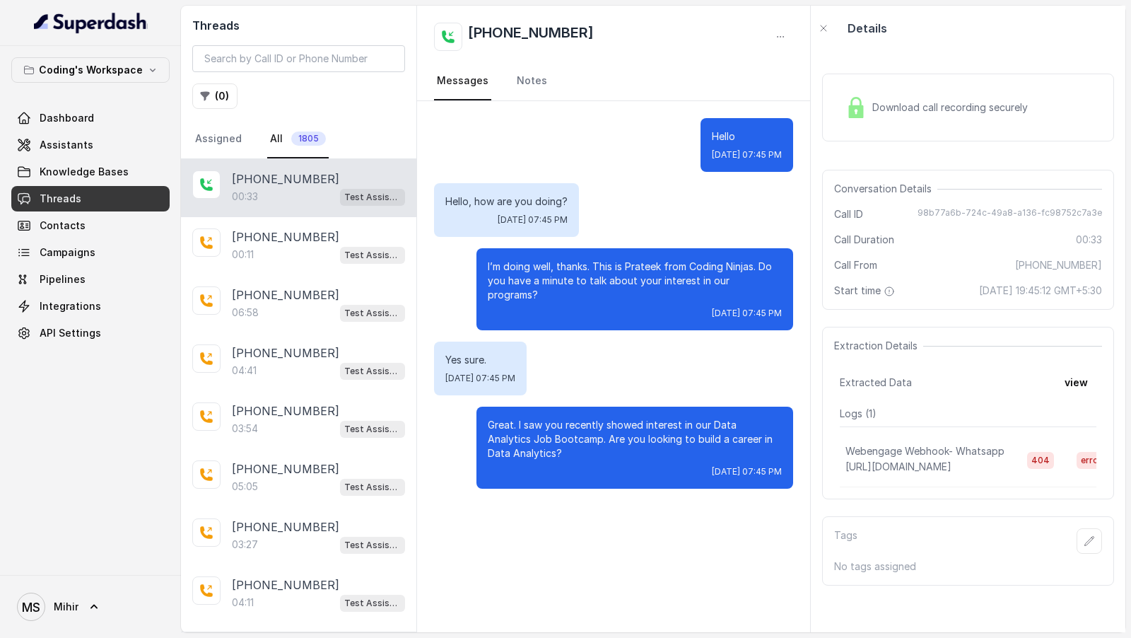
click at [925, 115] on div "Download call recording securely" at bounding box center [937, 107] width 194 height 33
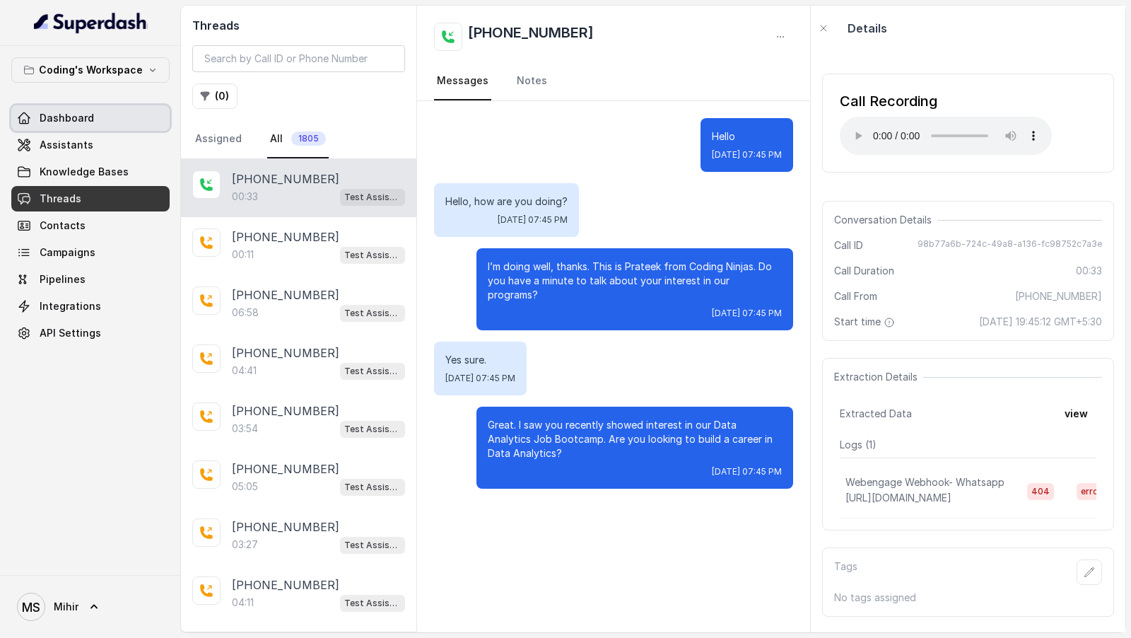
click at [95, 118] on link "Dashboard" at bounding box center [90, 117] width 158 height 25
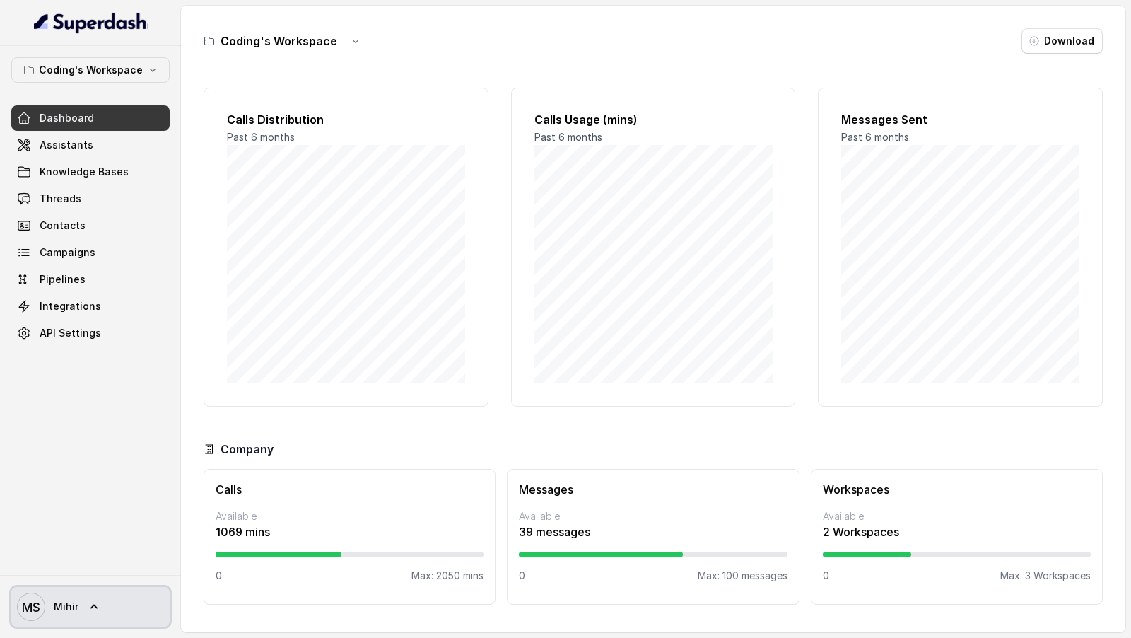
click at [47, 239] on span "MS [PERSON_NAME]" at bounding box center [48, 606] width 62 height 28
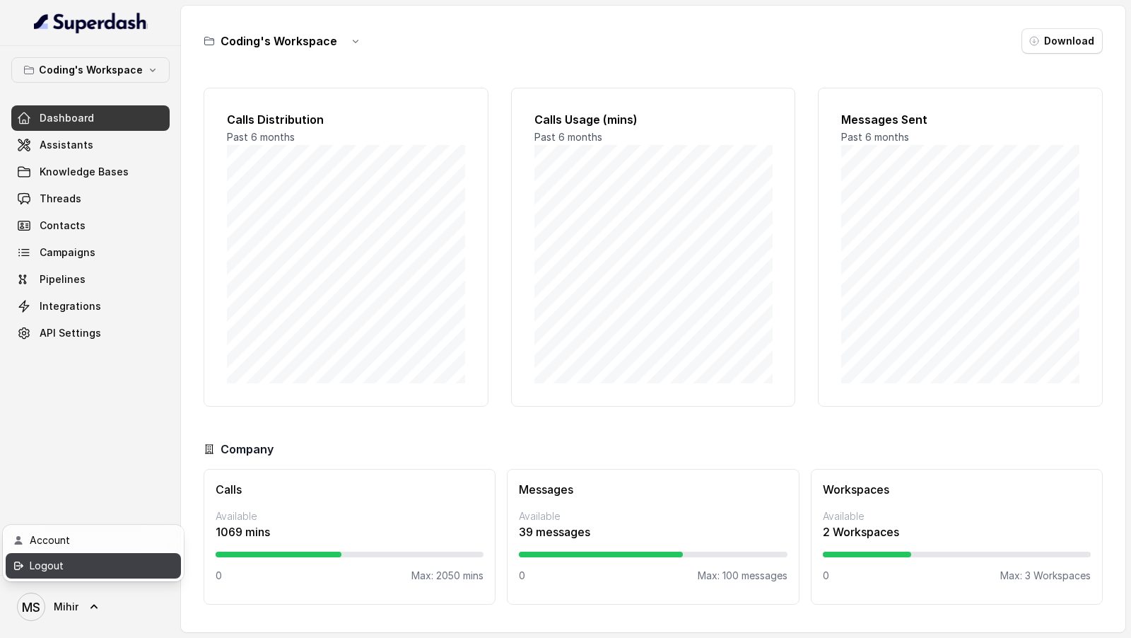
click at [69, 239] on link "Logout" at bounding box center [93, 565] width 175 height 25
